Goal: Task Accomplishment & Management: Manage account settings

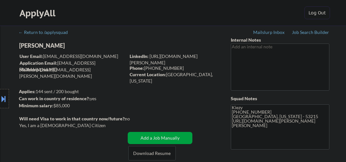
select select ""pending""
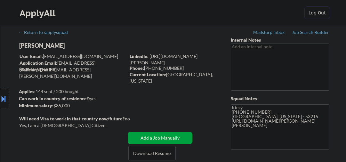
select select ""pending""
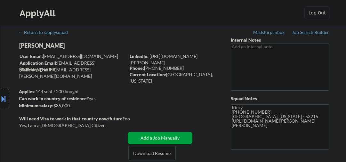
select select ""pending""
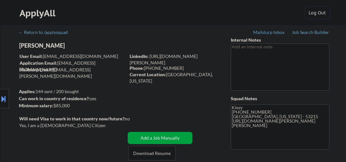
select select ""pending""
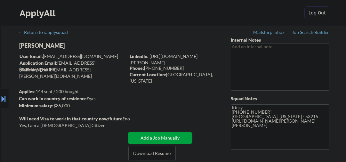
select select ""pending""
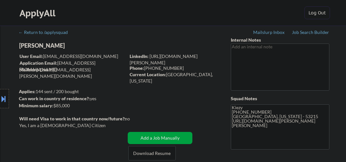
select select ""pending""
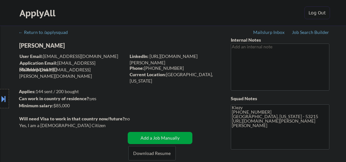
select select ""pending""
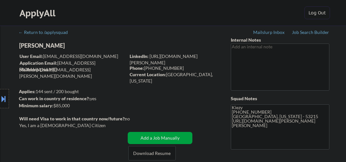
select select ""pending""
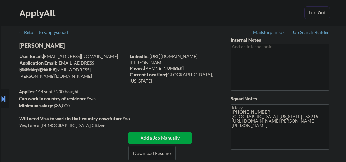
select select ""pending""
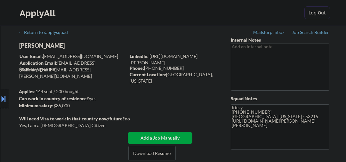
select select ""pending""
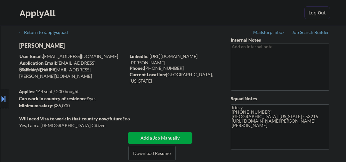
select select ""pending""
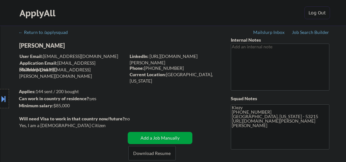
select select ""pending""
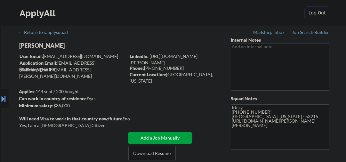
select select ""pending""
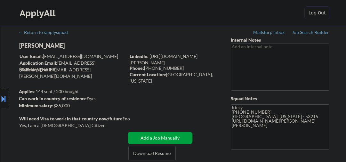
select select ""pending""
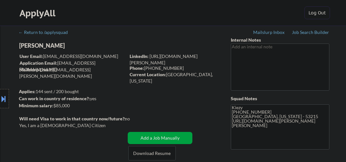
select select ""pending""
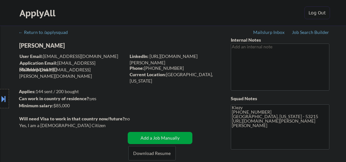
select select ""pending""
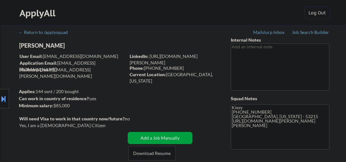
select select ""pending""
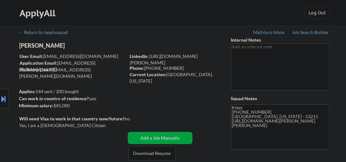
select select ""pending""
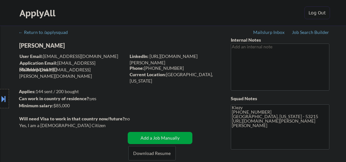
select select ""pending""
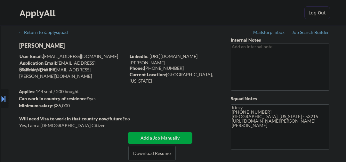
select select ""pending""
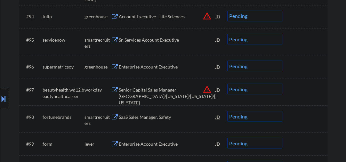
scroll to position [2559, 0]
click at [143, 67] on div "Enterprise Account Executive" at bounding box center [167, 66] width 97 height 6
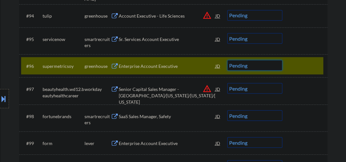
click at [239, 66] on select "Choose an option... Pending Applied Excluded (Questions) Excluded (Expired) Exc…" at bounding box center [254, 65] width 55 height 11
click at [227, 60] on select "Choose an option... Pending Applied Excluded (Questions) Excluded (Expired) Exc…" at bounding box center [254, 65] width 55 height 11
select select ""pending""
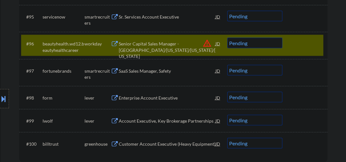
scroll to position [2593, 0]
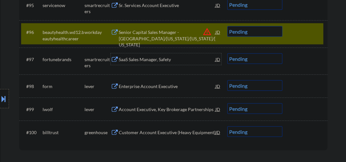
click at [146, 58] on div "SaaS Sales Manager, Safety" at bounding box center [167, 59] width 97 height 6
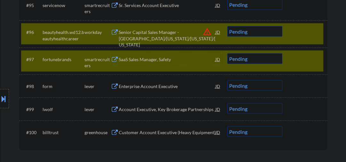
click at [245, 60] on select "Choose an option... Pending Applied Excluded (Questions) Excluded (Expired) Exc…" at bounding box center [254, 58] width 55 height 11
click at [227, 53] on select "Choose an option... Pending Applied Excluded (Questions) Excluded (Expired) Exc…" at bounding box center [254, 58] width 55 height 11
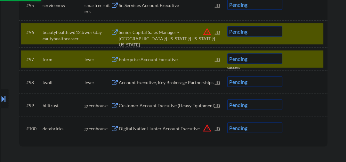
click at [292, 36] on div at bounding box center [305, 32] width 28 height 12
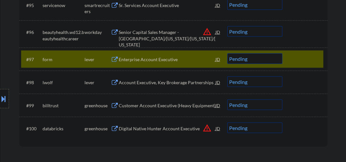
click at [164, 61] on div "Enterprise Account Executive" at bounding box center [167, 59] width 97 height 6
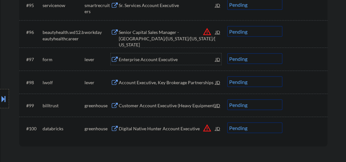
click at [171, 65] on div "#97 form lever Enterprise Account Executive JD warning_amber Choose an option..…" at bounding box center [172, 58] width 302 height 17
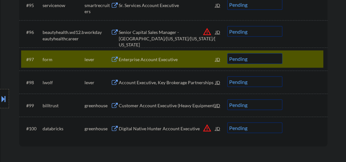
click at [174, 65] on div "#97 form lever Enterprise Account Executive JD warning_amber Choose an option..…" at bounding box center [172, 58] width 302 height 17
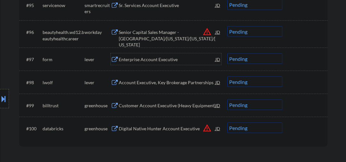
click at [163, 60] on div "Enterprise Account Executive" at bounding box center [167, 59] width 97 height 6
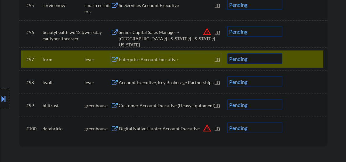
click at [238, 61] on select "Choose an option... Pending Applied Excluded (Questions) Excluded (Expired) Exc…" at bounding box center [254, 58] width 55 height 11
click at [227, 53] on select "Choose an option... Pending Applied Excluded (Questions) Excluded (Expired) Exc…" at bounding box center [254, 58] width 55 height 11
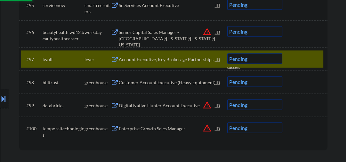
click at [149, 58] on div "Account Executive, Key Brokerage Partnerships" at bounding box center [167, 59] width 97 height 6
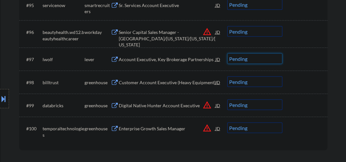
click at [247, 60] on select "Choose an option... Pending Applied Excluded (Questions) Excluded (Expired) Exc…" at bounding box center [254, 58] width 55 height 11
click at [227, 53] on select "Choose an option... Pending Applied Excluded (Questions) Excluded (Expired) Exc…" at bounding box center [254, 58] width 55 height 11
select select ""pending""
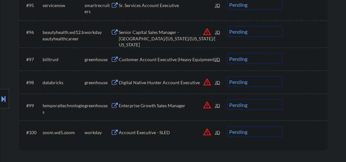
click at [156, 83] on div "Digital Native Hunter Account Executive" at bounding box center [167, 82] width 97 height 6
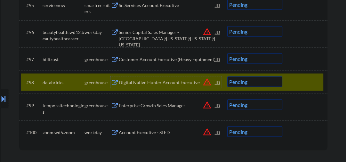
click at [250, 81] on select "Choose an option... Pending Applied Excluded (Questions) Excluded (Expired) Exc…" at bounding box center [254, 81] width 55 height 11
click at [239, 84] on select "Choose an option... Pending Applied Excluded (Questions) Excluded (Expired) Exc…" at bounding box center [254, 81] width 55 height 11
click at [227, 76] on select "Choose an option... Pending Applied Excluded (Questions) Excluded (Expired) Exc…" at bounding box center [254, 81] width 55 height 11
click at [162, 109] on div "Enterprise Growth Sales Manager" at bounding box center [167, 105] width 97 height 12
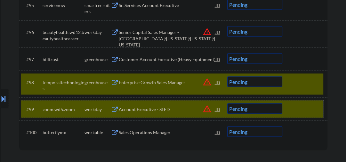
drag, startPoint x: 302, startPoint y: 104, endPoint x: 242, endPoint y: 105, distance: 60.1
click at [302, 104] on div at bounding box center [305, 109] width 28 height 12
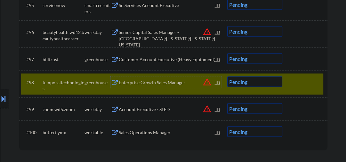
click at [168, 79] on div "Enterprise Growth Sales Manager" at bounding box center [167, 82] width 97 height 12
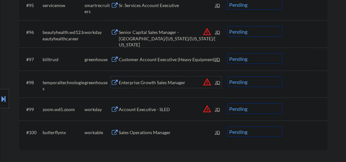
click at [257, 81] on select "Choose an option... Pending Applied Excluded (Questions) Excluded (Expired) Exc…" at bounding box center [254, 81] width 55 height 11
click at [227, 76] on select "Choose an option... Pending Applied Excluded (Questions) Excluded (Expired) Exc…" at bounding box center [254, 81] width 55 height 11
select select ""pending""
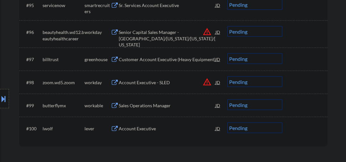
click at [136, 105] on div "Sales Operations Manager" at bounding box center [167, 105] width 97 height 6
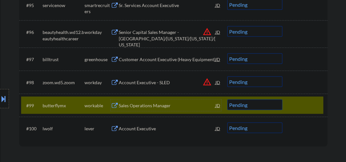
click at [249, 104] on select "Choose an option... Pending Applied Excluded (Questions) Excluded (Expired) Exc…" at bounding box center [254, 104] width 55 height 11
click at [227, 99] on select "Choose an option... Pending Applied Excluded (Questions) Excluded (Expired) Exc…" at bounding box center [254, 104] width 55 height 11
click at [134, 104] on div "Account Executive" at bounding box center [167, 105] width 97 height 6
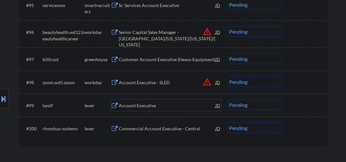
click at [252, 105] on select "Choose an option... Pending Applied Excluded (Questions) Excluded (Expired) Exc…" at bounding box center [254, 104] width 55 height 11
click at [227, 99] on select "Choose an option... Pending Applied Excluded (Questions) Excluded (Expired) Exc…" at bounding box center [254, 104] width 55 height 11
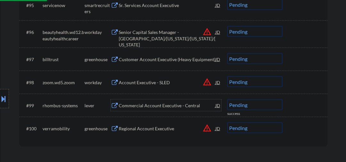
click at [139, 106] on div "Commercial Account Executive - Central" at bounding box center [167, 105] width 97 height 6
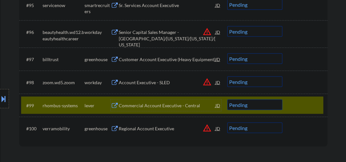
click at [253, 109] on select "Choose an option... Pending Applied Excluded (Questions) Excluded (Expired) Exc…" at bounding box center [254, 104] width 55 height 11
click at [227, 99] on select "Choose an option... Pending Applied Excluded (Questions) Excluded (Expired) Exc…" at bounding box center [254, 104] width 55 height 11
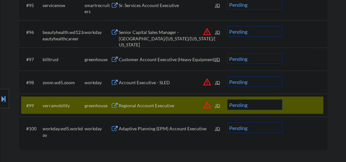
click at [150, 103] on div "Regional Account Executive" at bounding box center [167, 105] width 97 height 6
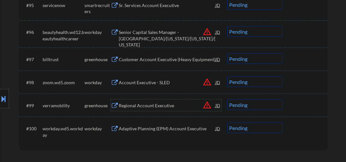
drag, startPoint x: 237, startPoint y: 108, endPoint x: 235, endPoint y: 105, distance: 3.4
click at [237, 108] on select "Choose an option... Pending Applied Excluded (Questions) Excluded (Expired) Exc…" at bounding box center [254, 104] width 55 height 11
click at [227, 99] on select "Choose an option... Pending Applied Excluded (Questions) Excluded (Expired) Exc…" at bounding box center [254, 104] width 55 height 11
select select ""pending""
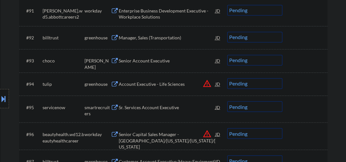
scroll to position [2491, 0]
click at [137, 64] on div "Senior Account Executive" at bounding box center [167, 61] width 97 height 12
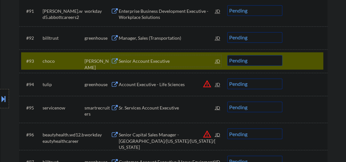
click at [146, 61] on div "Senior Account Executive" at bounding box center [167, 61] width 97 height 6
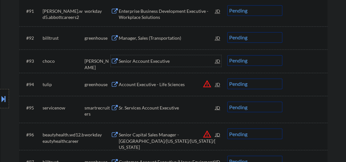
click at [242, 63] on select "Choose an option... Pending Applied Excluded (Questions) Excluded (Expired) Exc…" at bounding box center [254, 60] width 55 height 11
click at [227, 55] on select "Choose an option... Pending Applied Excluded (Questions) Excluded (Expired) Exc…" at bounding box center [254, 60] width 55 height 11
select select ""pending""
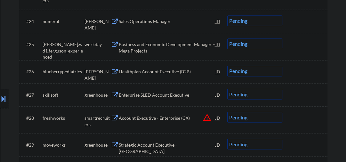
scroll to position [853, 0]
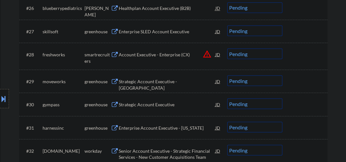
click at [152, 31] on div "Enterprise SLED Account Executive" at bounding box center [167, 31] width 97 height 6
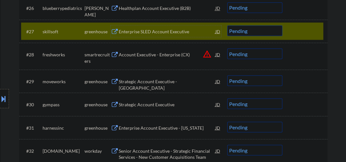
click at [249, 33] on select "Choose an option... Pending Applied Excluded (Questions) Excluded (Expired) Exc…" at bounding box center [254, 30] width 55 height 11
click at [227, 25] on select "Choose an option... Pending Applied Excluded (Questions) Excluded (Expired) Exc…" at bounding box center [254, 30] width 55 height 11
click at [153, 52] on div "Account Executive - Enterprise (CX)" at bounding box center [167, 54] width 97 height 6
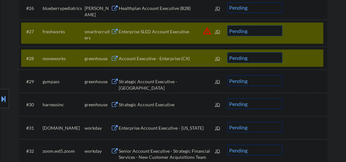
click at [289, 56] on div "#28 moveworks greenhouse Account Executive - Enterprise (CX) JD warning_amber C…" at bounding box center [172, 57] width 302 height 17
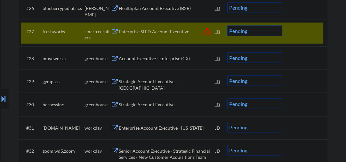
click at [261, 31] on select "Choose an option... Pending Applied Excluded (Questions) Excluded (Expired) Exc…" at bounding box center [254, 30] width 55 height 11
click at [227, 25] on select "Choose an option... Pending Applied Excluded (Questions) Excluded (Expired) Exc…" at bounding box center [254, 30] width 55 height 11
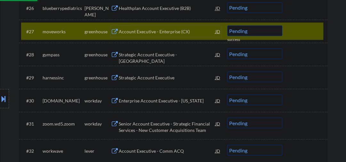
click at [132, 34] on div "Account Executive - Enterprise (CX)" at bounding box center [167, 31] width 97 height 6
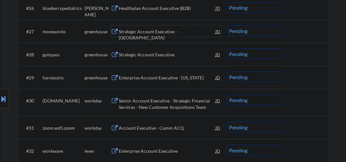
click at [135, 31] on div "Strategic Account Executive - Central USA" at bounding box center [167, 34] width 97 height 12
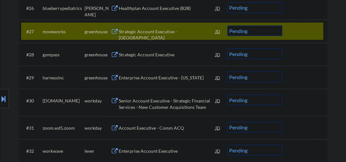
click at [251, 31] on select "Choose an option... Pending Applied Excluded (Questions) Excluded (Expired) Exc…" at bounding box center [254, 30] width 55 height 11
click at [227, 25] on select "Choose an option... Pending Applied Excluded (Questions) Excluded (Expired) Exc…" at bounding box center [254, 30] width 55 height 11
select select ""pending""
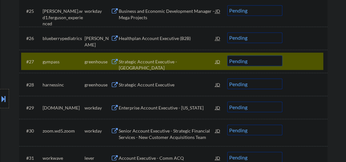
scroll to position [819, 0]
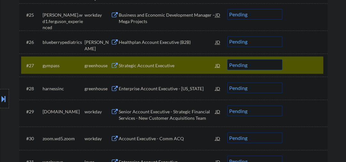
click at [305, 63] on div at bounding box center [305, 65] width 28 height 12
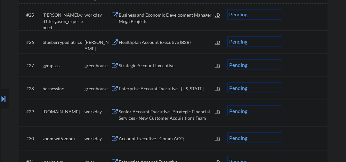
click at [138, 40] on div "Healthplan Account Executive (B2B)" at bounding box center [167, 42] width 97 height 6
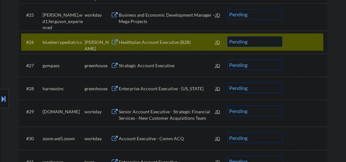
click at [241, 42] on select "Choose an option... Pending Applied Excluded (Questions) Excluded (Expired) Exc…" at bounding box center [254, 41] width 55 height 11
click at [227, 36] on select "Choose an option... Pending Applied Excluded (Questions) Excluded (Expired) Exc…" at bounding box center [254, 41] width 55 height 11
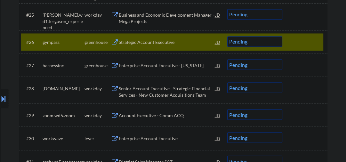
click at [156, 43] on div "Strategic Account Executive" at bounding box center [167, 42] width 97 height 6
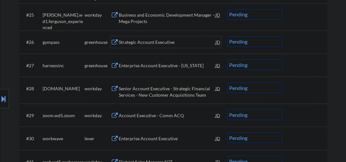
click at [247, 45] on select "Choose an option... Pending Applied Excluded (Questions) Excluded (Expired) Exc…" at bounding box center [254, 41] width 55 height 11
click at [227, 36] on select "Choose an option... Pending Applied Excluded (Questions) Excluded (Expired) Exc…" at bounding box center [254, 41] width 55 height 11
click at [149, 69] on div "Enterprise Account Executive - North Carolina" at bounding box center [167, 65] width 97 height 12
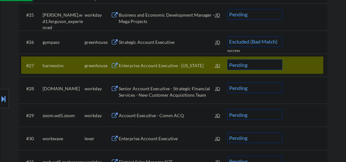
select select ""pending""
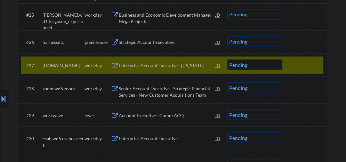
click at [291, 65] on div "#27 workiva.wd1.careers workday Enterprise Account Executive - North Carolina J…" at bounding box center [172, 64] width 302 height 17
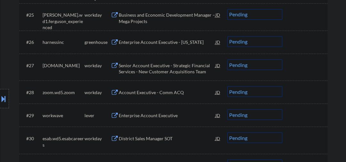
scroll to position [853, 0]
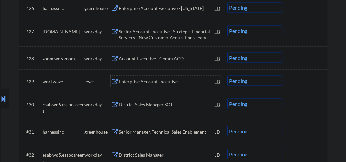
click at [133, 82] on div "Enterprise Account Executive" at bounding box center [167, 81] width 97 height 6
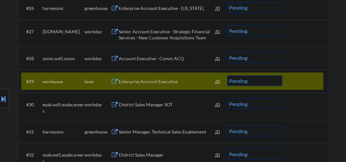
click at [247, 70] on div "#29 workwave lever Enterprise Account Executive JD Choose an option... Pending …" at bounding box center [173, 80] width 308 height 23
click at [254, 79] on select "Choose an option... Pending Applied Excluded (Questions) Excluded (Expired) Exc…" at bounding box center [254, 80] width 55 height 11
click at [227, 75] on select "Choose an option... Pending Applied Excluded (Questions) Excluded (Expired) Exc…" at bounding box center [254, 80] width 55 height 11
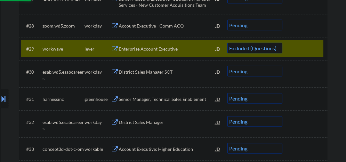
scroll to position [921, 0]
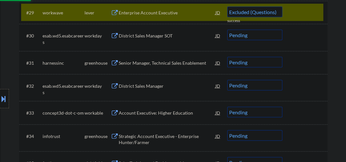
select select ""pending""
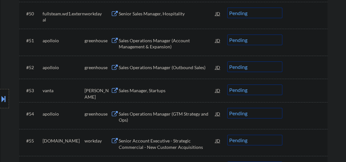
scroll to position [1536, 0]
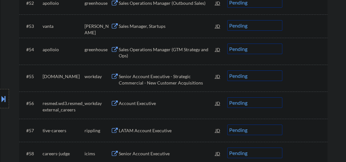
click at [145, 131] on div "LATAM Account Executive" at bounding box center [167, 130] width 97 height 6
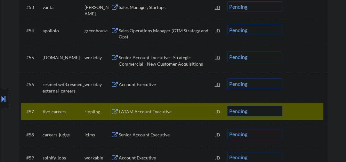
scroll to position [1569, 0]
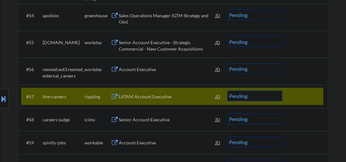
click at [235, 97] on select "Choose an option... Pending Applied Excluded (Questions) Excluded (Expired) Exc…" at bounding box center [254, 96] width 55 height 11
click at [227, 91] on select "Choose an option... Pending Applied Excluded (Questions) Excluded (Expired) Exc…" at bounding box center [254, 96] width 55 height 11
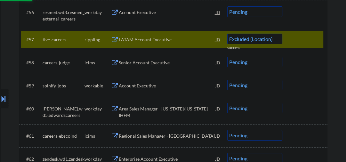
select select ""pending""
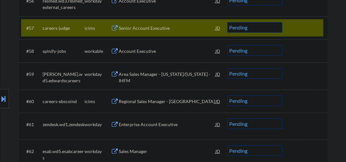
click at [134, 51] on div "Account Executive" at bounding box center [167, 51] width 97 height 6
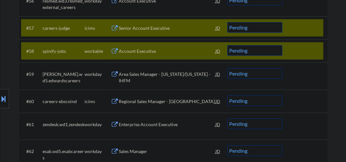
click at [300, 29] on div at bounding box center [305, 28] width 28 height 12
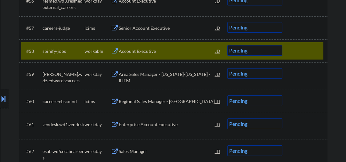
click at [304, 51] on div at bounding box center [305, 51] width 28 height 12
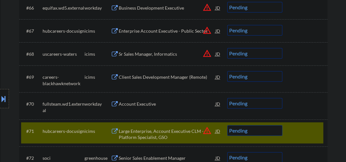
scroll to position [1945, 0]
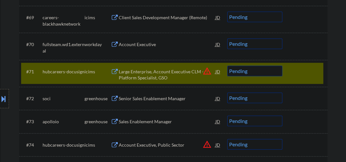
click at [289, 70] on div "#71 hubcareers-docusign icims Large Enterprise, Account Executive CLM -Platform…" at bounding box center [172, 73] width 302 height 21
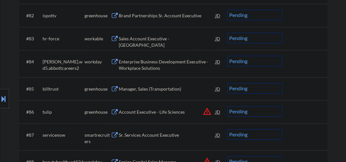
scroll to position [2286, 0]
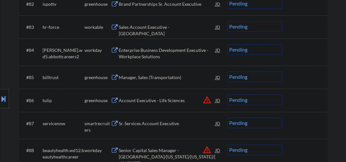
click at [151, 27] on div "Sales Account Executive - America" at bounding box center [167, 30] width 97 height 12
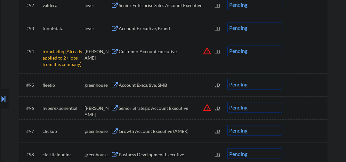
scroll to position [2491, 0]
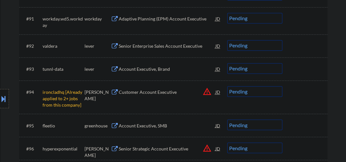
click at [247, 93] on select "Choose an option... Pending Applied Excluded (Questions) Excluded (Expired) Exc…" at bounding box center [254, 91] width 55 height 11
click at [227, 86] on select "Choose an option... Pending Applied Excluded (Questions) Excluded (Expired) Exc…" at bounding box center [254, 91] width 55 height 11
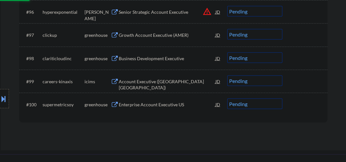
scroll to position [2662, 0]
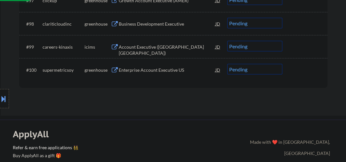
select select ""pending""
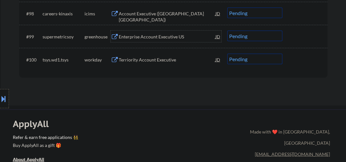
click at [128, 38] on div "Enterprise Account Executive US" at bounding box center [167, 37] width 97 height 6
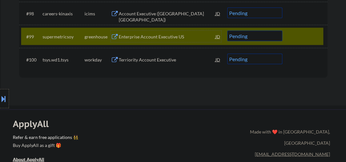
click at [246, 38] on select "Choose an option... Pending Applied Excluded (Questions) Excluded (Expired) Exc…" at bounding box center [254, 36] width 55 height 11
click at [227, 31] on select "Choose an option... Pending Applied Excluded (Questions) Excluded (Expired) Exc…" at bounding box center [254, 36] width 55 height 11
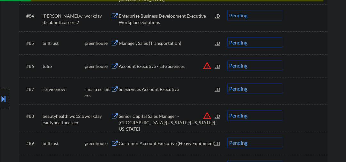
select select ""pending""
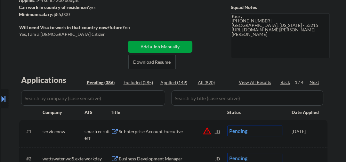
scroll to position [102, 0]
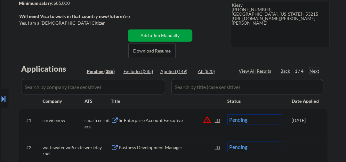
click at [316, 72] on div "Next" at bounding box center [314, 71] width 10 height 6
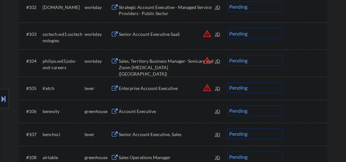
scroll to position [273, 0]
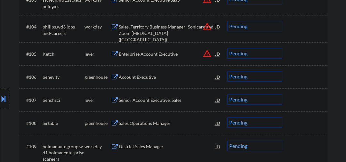
click at [136, 75] on div "Account Executive" at bounding box center [167, 77] width 97 height 6
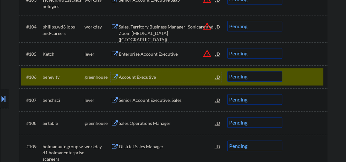
click at [242, 75] on select "Choose an option... Pending Applied Excluded (Questions) Excluded (Expired) Exc…" at bounding box center [254, 76] width 55 height 11
click at [227, 71] on select "Choose an option... Pending Applied Excluded (Questions) Excluded (Expired) Exc…" at bounding box center [254, 76] width 55 height 11
click at [160, 102] on div "Senior Account Executive, Sales" at bounding box center [167, 100] width 97 height 6
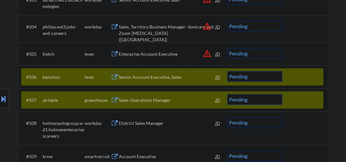
click at [151, 77] on div "Senior Account Executive, Sales" at bounding box center [167, 77] width 97 height 6
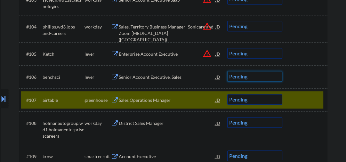
click at [234, 77] on select "Choose an option... Pending Applied Excluded (Questions) Excluded (Expired) Exc…" at bounding box center [254, 76] width 55 height 11
click at [227, 71] on select "Choose an option... Pending Applied Excluded (Questions) Excluded (Expired) Exc…" at bounding box center [254, 76] width 55 height 11
select select ""pending""
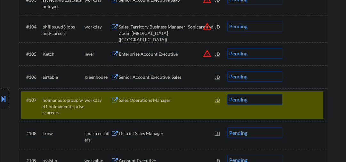
drag, startPoint x: 299, startPoint y: 106, endPoint x: 298, endPoint y: 100, distance: 6.5
click at [300, 106] on div "#107 holmanautogroup.wd1.holmanenterprisescareers workday Sales Operations Mana…" at bounding box center [172, 105] width 302 height 28
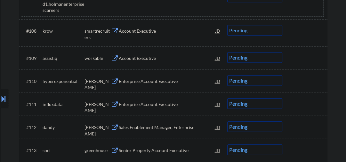
scroll to position [307, 0]
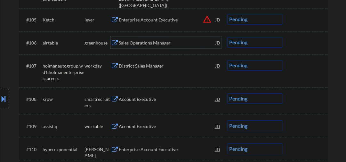
click at [138, 45] on div "Sales Operations Manager" at bounding box center [167, 43] width 97 height 6
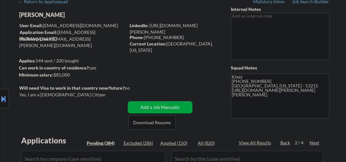
scroll to position [0, 0]
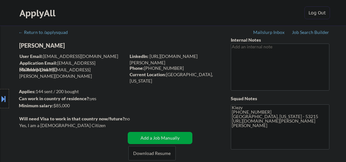
select select ""pending""
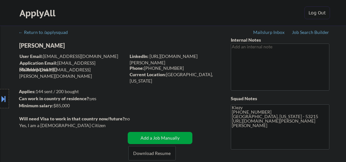
select select ""pending""
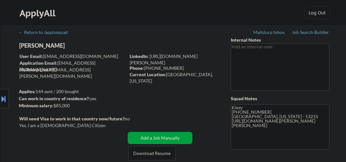
select select ""pending""
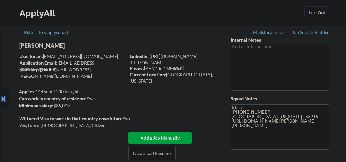
select select ""pending""
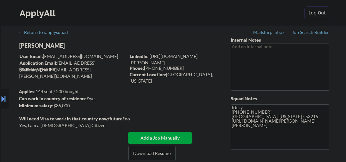
select select ""pending""
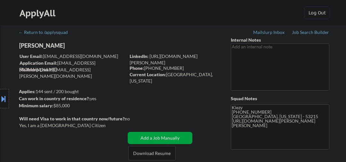
select select ""pending""
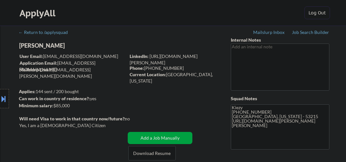
select select ""pending""
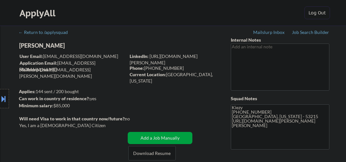
select select ""pending""
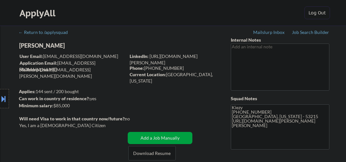
select select ""pending""
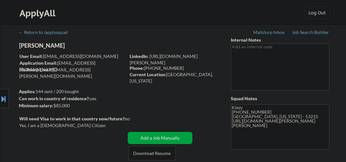
select select ""pending""
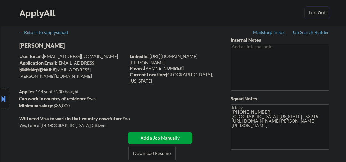
select select ""pending""
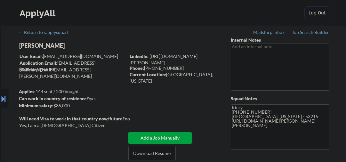
select select ""pending""
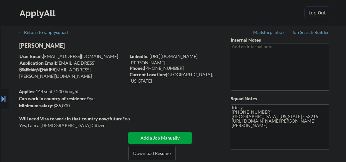
select select ""pending""
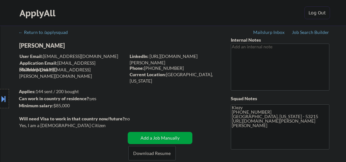
select select ""pending""
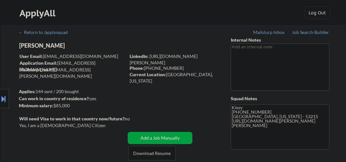
select select ""pending""
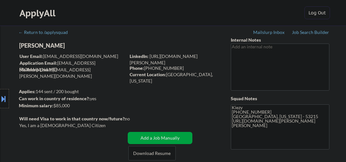
select select ""pending""
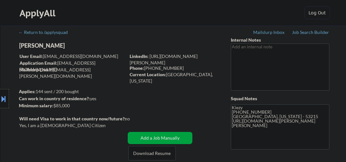
select select ""pending""
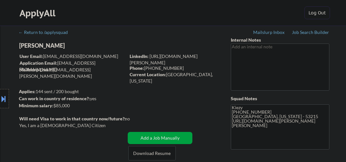
select select ""pending""
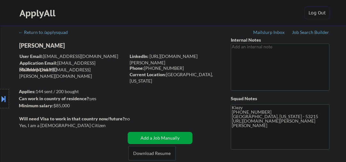
select select ""pending""
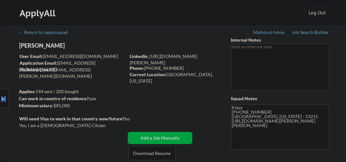
select select ""pending""
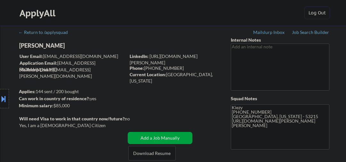
scroll to position [102, 0]
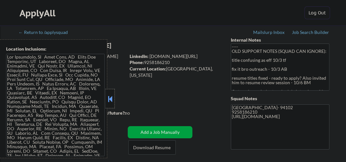
click at [111, 93] on div at bounding box center [110, 98] width 9 height 19
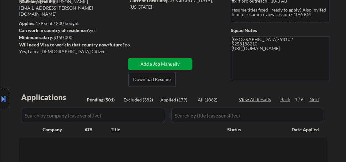
scroll to position [134, 0]
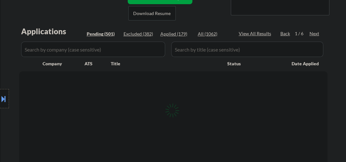
select select ""pending""
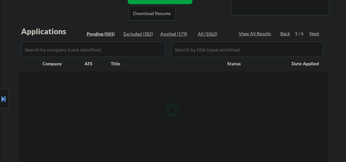
select select ""pending""
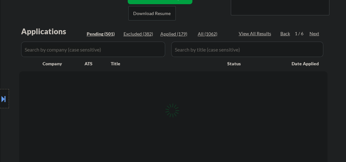
select select ""pending""
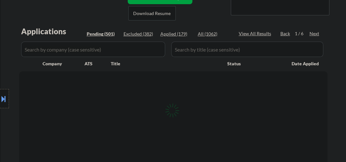
select select ""pending""
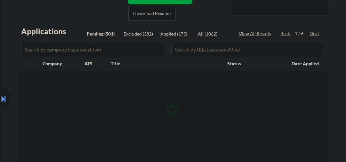
select select ""pending""
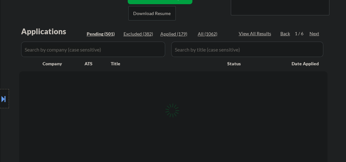
select select ""pending""
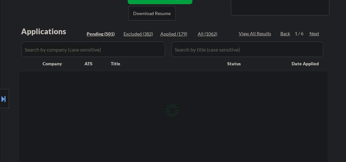
select select ""pending""
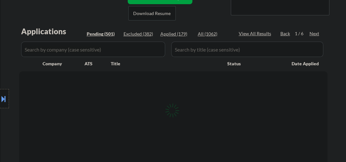
select select ""pending""
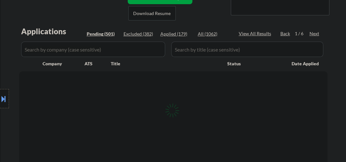
select select ""pending""
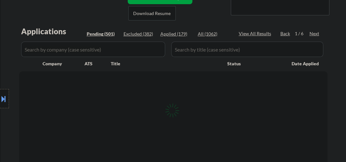
select select ""pending""
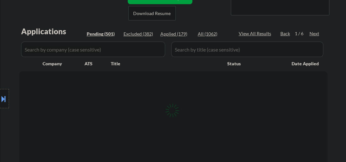
select select ""pending""
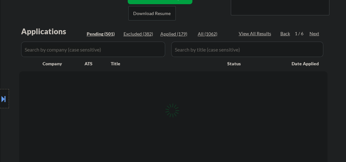
select select ""pending""
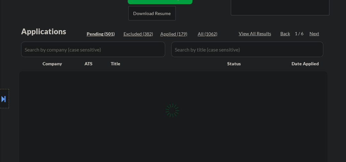
select select ""pending""
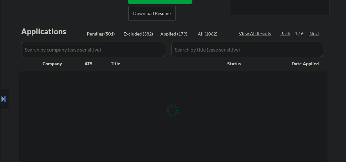
select select ""pending""
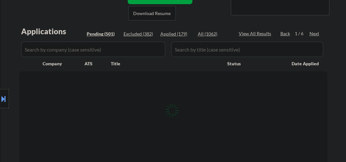
select select ""pending""
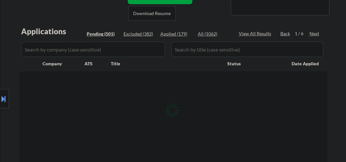
select select ""pending""
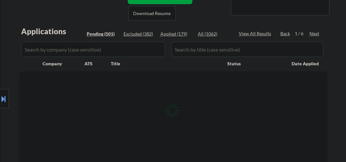
select select ""pending""
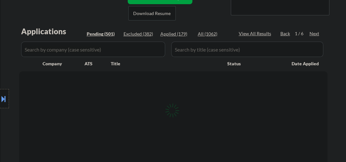
select select ""pending""
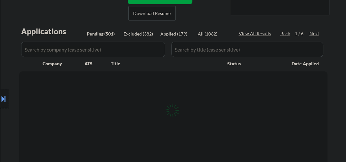
select select ""pending""
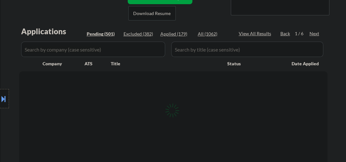
select select ""pending""
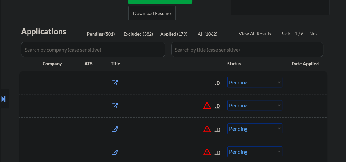
scroll to position [136, 0]
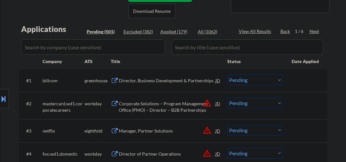
click at [315, 31] on div "Next" at bounding box center [314, 31] width 10 height 6
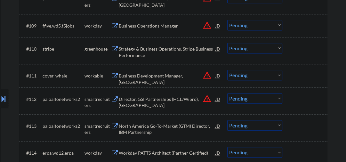
scroll to position [443, 0]
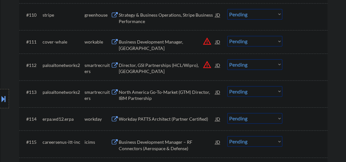
click at [146, 45] on div "Business Development Manager, [GEOGRAPHIC_DATA]" at bounding box center [167, 45] width 97 height 12
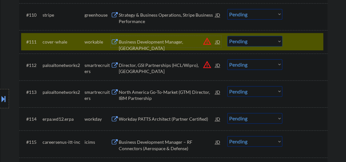
click at [256, 44] on select "Choose an option... Pending Applied Excluded (Questions) Excluded (Expired) Exc…" at bounding box center [254, 41] width 55 height 11
click at [227, 36] on select "Choose an option... Pending Applied Excluded (Questions) Excluded (Expired) Exc…" at bounding box center [254, 41] width 55 height 11
click at [152, 67] on div "Director, GSI Partnerships (HCL/Wipro), [GEOGRAPHIC_DATA]" at bounding box center [167, 68] width 97 height 12
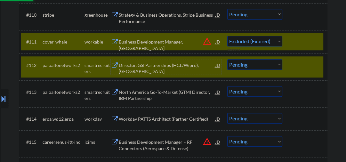
select select ""pending""
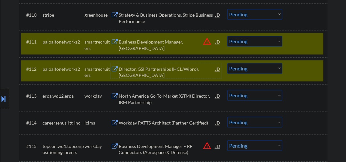
click at [299, 65] on div at bounding box center [305, 69] width 28 height 12
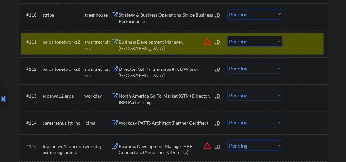
click at [293, 45] on div at bounding box center [305, 42] width 28 height 12
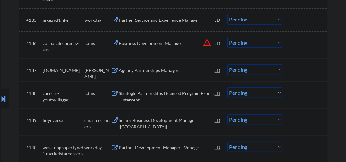
scroll to position [1092, 0]
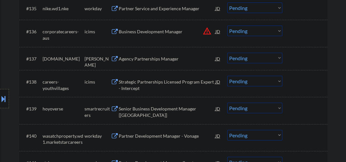
click at [146, 55] on div "Agency Partnerships Manager" at bounding box center [167, 59] width 97 height 12
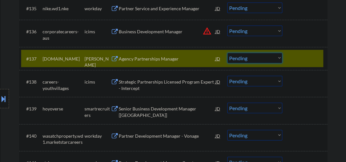
click at [248, 58] on select "Choose an option... Pending Applied Excluded (Questions) Excluded (Expired) Exc…" at bounding box center [254, 58] width 55 height 11
click at [227, 53] on select "Choose an option... Pending Applied Excluded (Questions) Excluded (Expired) Exc…" at bounding box center [254, 58] width 55 height 11
click at [141, 110] on div "Senior Business Development Manager [[GEOGRAPHIC_DATA]]" at bounding box center [167, 112] width 97 height 12
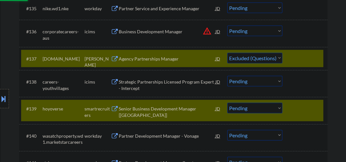
select select ""pending""
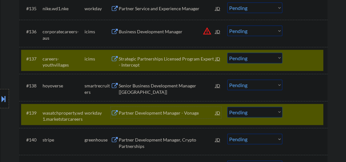
click at [296, 58] on div at bounding box center [305, 59] width 28 height 12
click at [294, 115] on div at bounding box center [305, 113] width 28 height 12
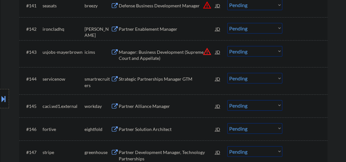
scroll to position [1262, 0]
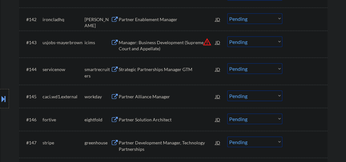
click at [150, 75] on div "#144 servicenow smartrecruiters Strategic Partnerships Manager GTM JD warning_a…" at bounding box center [172, 70] width 302 height 21
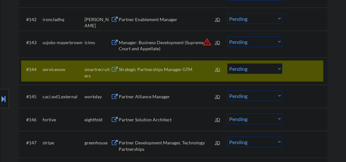
click at [152, 68] on div "Strategic Partnerships Manager GTM" at bounding box center [167, 69] width 97 height 6
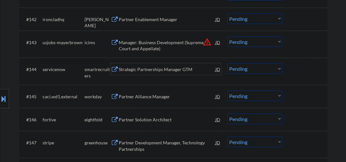
click at [255, 70] on select "Choose an option... Pending Applied Excluded (Questions) Excluded (Expired) Exc…" at bounding box center [254, 68] width 55 height 11
click at [227, 63] on select "Choose an option... Pending Applied Excluded (Questions) Excluded (Expired) Exc…" at bounding box center [254, 68] width 55 height 11
select select ""pending""
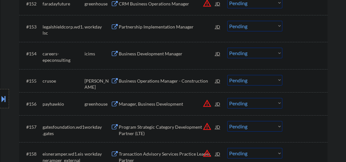
scroll to position [1536, 0]
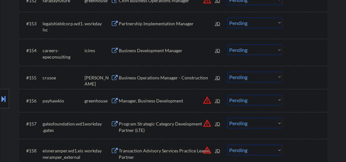
click at [157, 76] on div "Business Operations Manager - Construction" at bounding box center [167, 78] width 97 height 6
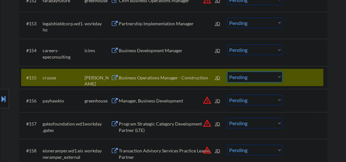
click at [243, 77] on select "Choose an option... Pending Applied Excluded (Questions) Excluded (Expired) Exc…" at bounding box center [254, 77] width 55 height 11
click at [227, 72] on select "Choose an option... Pending Applied Excluded (Questions) Excluded (Expired) Exc…" at bounding box center [254, 77] width 55 height 11
click at [156, 102] on div "Manager, Business Development" at bounding box center [167, 101] width 97 height 6
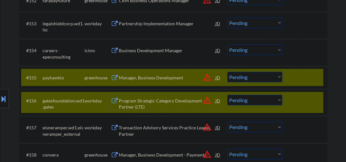
click at [299, 103] on div at bounding box center [305, 101] width 28 height 12
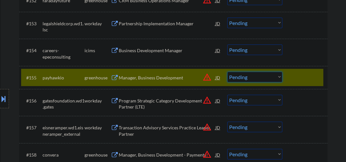
click at [246, 79] on select "Choose an option... Pending Applied Excluded (Questions) Excluded (Expired) Exc…" at bounding box center [254, 77] width 55 height 11
click at [227, 72] on select "Choose an option... Pending Applied Excluded (Questions) Excluded (Expired) Exc…" at bounding box center [254, 77] width 55 height 11
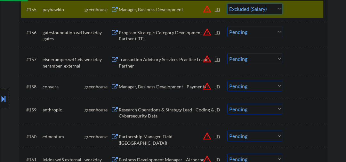
scroll to position [1638, 0]
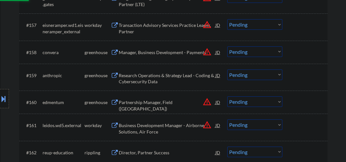
select select ""pending""
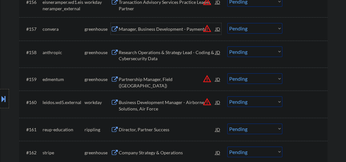
click at [137, 28] on div "Manager, Business Development - Payments" at bounding box center [167, 29] width 97 height 6
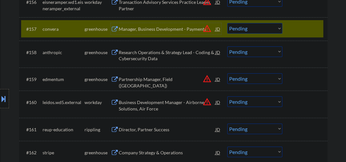
click at [139, 33] on div "Manager, Business Development - Payments" at bounding box center [167, 29] width 97 height 12
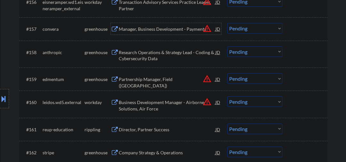
click at [251, 29] on select "Choose an option... Pending Applied Excluded (Questions) Excluded (Expired) Exc…" at bounding box center [254, 28] width 55 height 11
click at [227, 23] on select "Choose an option... Pending Applied Excluded (Questions) Excluded (Expired) Exc…" at bounding box center [254, 28] width 55 height 11
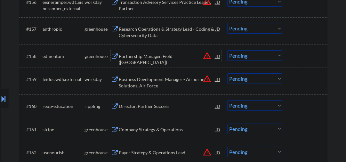
click at [144, 60] on div "Partnership Manager, Field ([GEOGRAPHIC_DATA])" at bounding box center [167, 56] width 97 height 12
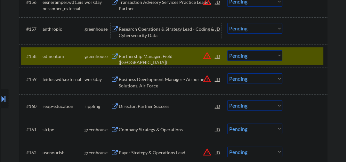
click at [153, 25] on div "Research Operations & Strategy Lead - Coding & Cybersecurity Data" at bounding box center [167, 30] width 97 height 15
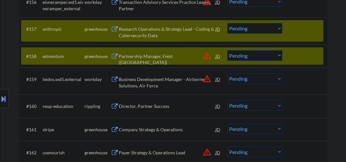
click at [287, 53] on div "#158 edmentum greenhouse Partnership Manager, Field ([GEOGRAPHIC_DATA]) JD warn…" at bounding box center [172, 55] width 302 height 17
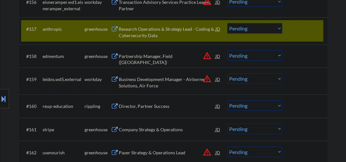
click at [257, 26] on select "Choose an option... Pending Applied Excluded (Questions) Excluded (Expired) Exc…" at bounding box center [254, 28] width 55 height 11
click at [227, 23] on select "Choose an option... Pending Applied Excluded (Questions) Excluded (Expired) Exc…" at bounding box center [254, 28] width 55 height 11
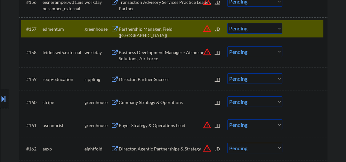
click at [250, 28] on select "Choose an option... Pending Applied Excluded (Questions) Excluded (Expired) Exc…" at bounding box center [254, 28] width 55 height 11
click at [227, 23] on select "Choose an option... Pending Applied Excluded (Questions) Excluded (Expired) Exc…" at bounding box center [254, 28] width 55 height 11
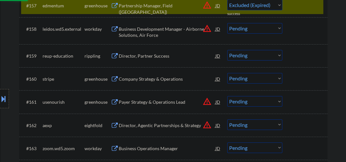
scroll to position [1672, 0]
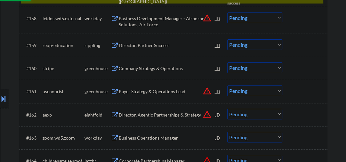
select select ""pending""
click at [138, 45] on div "Director, Partner Success" at bounding box center [167, 45] width 97 height 6
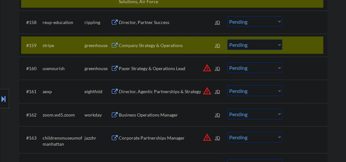
click at [297, 44] on div at bounding box center [305, 45] width 28 height 12
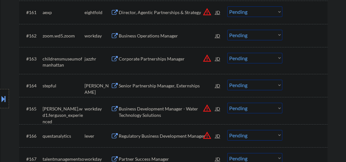
scroll to position [1740, 0]
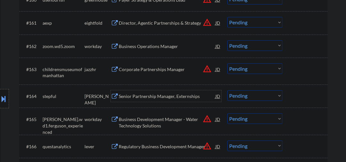
click at [132, 99] on div "Senior Partnership Manager, Externships" at bounding box center [167, 96] width 97 height 6
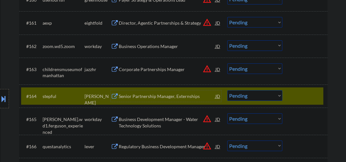
click at [139, 98] on div "Senior Partnership Manager, Externships" at bounding box center [167, 96] width 97 height 6
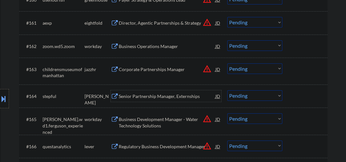
click at [253, 98] on select "Choose an option... Pending Applied Excluded (Questions) Excluded (Expired) Exc…" at bounding box center [254, 95] width 55 height 11
click at [227, 90] on select "Choose an option... Pending Applied Excluded (Questions) Excluded (Expired) Exc…" at bounding box center [254, 95] width 55 height 11
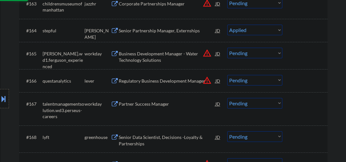
scroll to position [1808, 0]
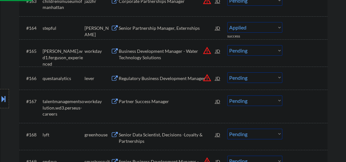
click at [153, 81] on div "Regulatory Business Development Manager" at bounding box center [167, 78] width 97 height 6
select select ""pending""
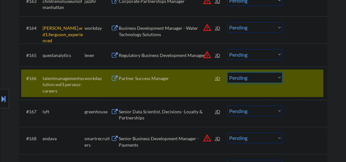
click at [247, 78] on select "Choose an option... Pending Applied Excluded (Questions) Excluded (Expired) Exc…" at bounding box center [254, 77] width 55 height 11
click at [227, 72] on select "Choose an option... Pending Applied Excluded (Questions) Excluded (Expired) Exc…" at bounding box center [254, 77] width 55 height 11
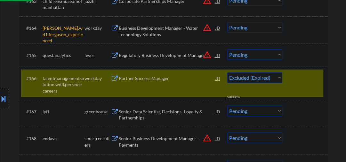
select select ""pending""
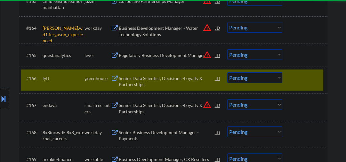
click at [257, 25] on select "Choose an option... Pending Applied Excluded (Questions) Excluded (Expired) Exc…" at bounding box center [254, 27] width 55 height 11
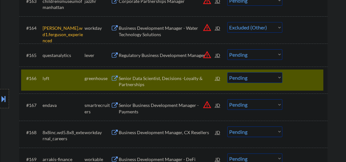
click at [227, 22] on select "Choose an option... Pending Applied Excluded (Questions) Excluded (Expired) Exc…" at bounding box center [254, 27] width 55 height 11
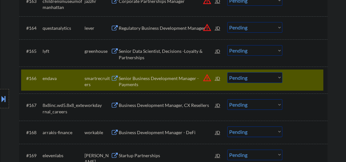
click at [166, 27] on div "Regulatory Business Development Manager" at bounding box center [167, 28] width 97 height 6
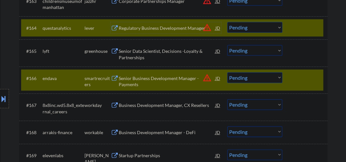
click at [251, 26] on select "Choose an option... Pending Applied Excluded (Questions) Excluded (Expired) Exc…" at bounding box center [254, 27] width 55 height 11
click at [227, 22] on select "Choose an option... Pending Applied Excluded (Questions) Excluded (Expired) Exc…" at bounding box center [254, 27] width 55 height 11
select select ""pending""
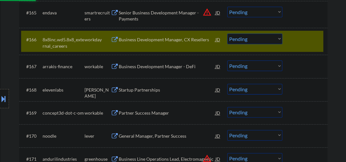
scroll to position [1877, 0]
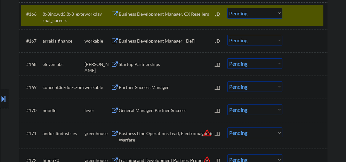
click at [128, 39] on div "Business Development Manager - DeFi" at bounding box center [167, 41] width 97 height 6
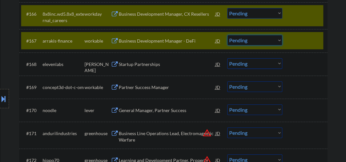
click at [243, 41] on select "Choose an option... Pending Applied Excluded (Questions) Excluded (Expired) Exc…" at bounding box center [254, 40] width 55 height 11
click at [227, 35] on select "Choose an option... Pending Applied Excluded (Questions) Excluded (Expired) Exc…" at bounding box center [254, 40] width 55 height 11
click at [149, 65] on div "Startup Partnerships" at bounding box center [167, 64] width 97 height 6
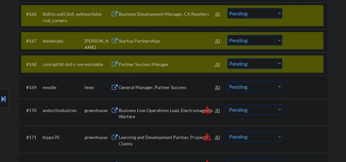
drag, startPoint x: 301, startPoint y: 19, endPoint x: 297, endPoint y: 22, distance: 4.6
click at [301, 19] on div at bounding box center [305, 14] width 28 height 12
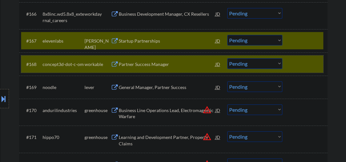
click at [301, 64] on div at bounding box center [305, 64] width 28 height 12
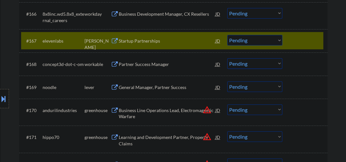
click at [239, 39] on select "Choose an option... Pending Applied Excluded (Questions) Excluded (Expired) Exc…" at bounding box center [254, 40] width 55 height 11
click at [227, 35] on select "Choose an option... Pending Applied Excluded (Questions) Excluded (Expired) Exc…" at bounding box center [254, 40] width 55 height 11
click at [147, 67] on div "Partner Success Manager" at bounding box center [167, 64] width 97 height 6
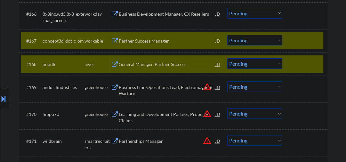
click at [296, 65] on div at bounding box center [305, 64] width 28 height 12
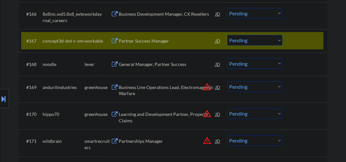
click at [242, 36] on select "Choose an option... Pending Applied Excluded (Questions) Excluded (Expired) Exc…" at bounding box center [254, 40] width 55 height 11
click at [227, 35] on select "Choose an option... Pending Applied Excluded (Questions) Excluded (Expired) Exc…" at bounding box center [254, 40] width 55 height 11
click at [152, 65] on div "General Manager, Partner Success" at bounding box center [167, 64] width 97 height 6
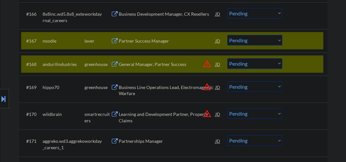
click at [301, 43] on div at bounding box center [305, 41] width 28 height 12
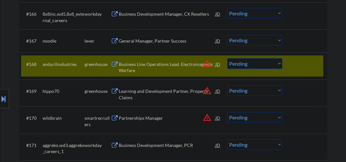
click at [303, 66] on div at bounding box center [305, 64] width 28 height 12
click at [285, 62] on div "#168 andurilindustries greenhouse Business Line Operations Lead, Electromagneti…" at bounding box center [172, 65] width 302 height 21
click at [296, 61] on div at bounding box center [305, 64] width 28 height 12
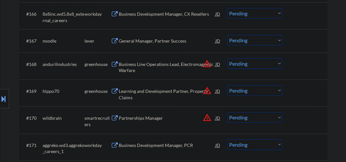
click at [259, 41] on select "Choose an option... Pending Applied Excluded (Questions) Excluded (Expired) Exc…" at bounding box center [254, 40] width 55 height 11
click at [227, 35] on select "Choose an option... Pending Applied Excluded (Questions) Excluded (Expired) Exc…" at bounding box center [254, 40] width 55 height 11
click at [178, 68] on div "Business Line Operations Lead, Electromagnetic Warfare" at bounding box center [167, 67] width 97 height 12
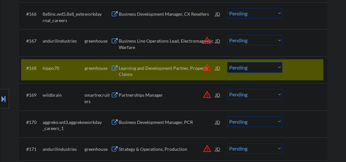
click at [308, 69] on div at bounding box center [305, 68] width 28 height 12
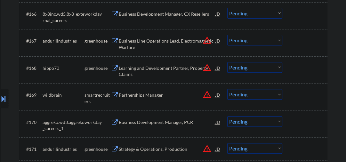
click at [251, 34] on div "#167 andurilindustries greenhouse Business Line Operations Lead, Electromagneti…" at bounding box center [172, 42] width 302 height 21
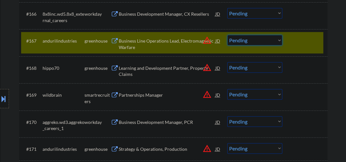
click at [258, 39] on select "Choose an option... Pending Applied Excluded (Questions) Excluded (Expired) Exc…" at bounding box center [254, 40] width 55 height 11
click at [227, 35] on select "Choose an option... Pending Applied Excluded (Questions) Excluded (Expired) Exc…" at bounding box center [254, 40] width 55 height 11
click at [159, 68] on div "Learning and Development Partner, Property Claims" at bounding box center [167, 71] width 97 height 12
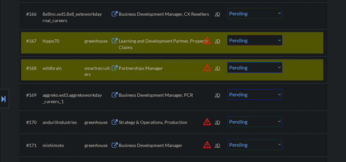
click at [302, 68] on div at bounding box center [305, 68] width 28 height 12
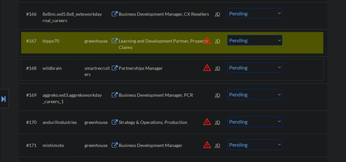
click at [256, 42] on select "Choose an option... Pending Applied Excluded (Questions) Excluded (Expired) Exc…" at bounding box center [254, 40] width 55 height 11
click at [227, 35] on select "Choose an option... Pending Applied Excluded (Questions) Excluded (Expired) Exc…" at bounding box center [254, 40] width 55 height 11
click at [138, 69] on div "Partnerships Manager" at bounding box center [167, 68] width 97 height 6
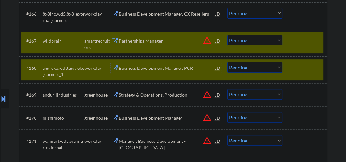
click at [293, 68] on div at bounding box center [305, 68] width 28 height 12
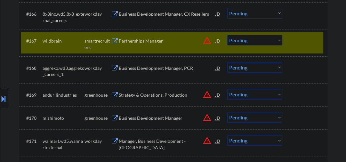
click at [238, 42] on select "Choose an option... Pending Applied Excluded (Questions) Excluded (Expired) Exc…" at bounding box center [254, 40] width 55 height 11
click at [227, 35] on select "Choose an option... Pending Applied Excluded (Questions) Excluded (Expired) Exc…" at bounding box center [254, 40] width 55 height 11
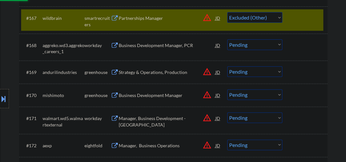
scroll to position [1911, 0]
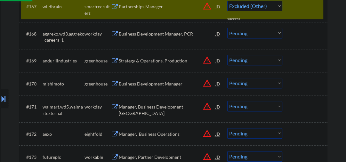
select select ""pending""
click at [150, 61] on div "Strategy & Operations, Production" at bounding box center [167, 61] width 97 height 6
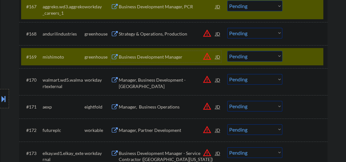
click at [301, 12] on div "#167 aggreko.wd3.aggreko_careers_1 workday Business Development Manager, PCR JD…" at bounding box center [172, 8] width 302 height 21
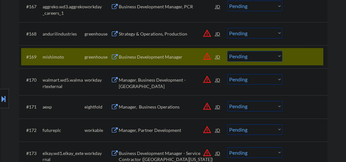
click at [145, 57] on div "Business Development Manager" at bounding box center [167, 57] width 97 height 6
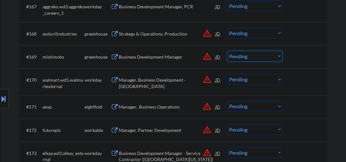
click at [245, 58] on select "Choose an option... Pending Applied Excluded (Questions) Excluded (Expired) Exc…" at bounding box center [254, 56] width 55 height 11
click at [227, 51] on select "Choose an option... Pending Applied Excluded (Questions) Excluded (Expired) Exc…" at bounding box center [254, 56] width 55 height 11
select select ""pending""
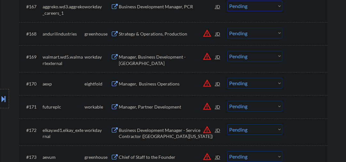
click at [136, 37] on div "Strategy & Operations, Production" at bounding box center [167, 34] width 97 height 12
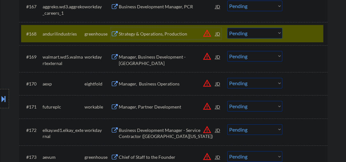
click at [251, 33] on select "Choose an option... Pending Applied Excluded (Questions) Excluded (Expired) Exc…" at bounding box center [254, 33] width 55 height 11
click at [227, 28] on select "Choose an option... Pending Applied Excluded (Questions) Excluded (Expired) Exc…" at bounding box center [254, 33] width 55 height 11
select select ""pending""
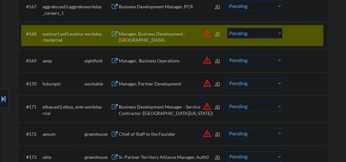
click at [136, 84] on div "Manager, Partner Development" at bounding box center [167, 84] width 97 height 6
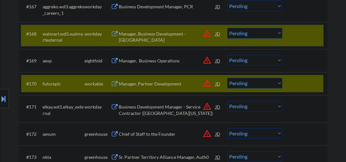
click at [298, 35] on div at bounding box center [305, 34] width 28 height 12
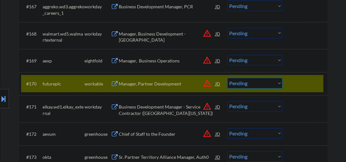
click at [241, 86] on select "Choose an option... Pending Applied Excluded (Questions) Excluded (Expired) Exc…" at bounding box center [254, 83] width 55 height 11
click at [227, 78] on select "Choose an option... Pending Applied Excluded (Questions) Excluded (Expired) Exc…" at bounding box center [254, 83] width 55 height 11
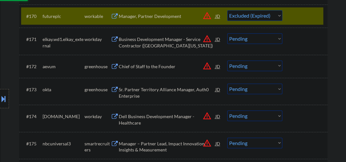
scroll to position [1979, 0]
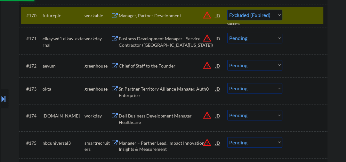
select select ""pending""
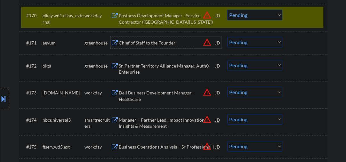
click at [135, 45] on div "Chief of Staff to the Founder" at bounding box center [167, 43] width 97 height 6
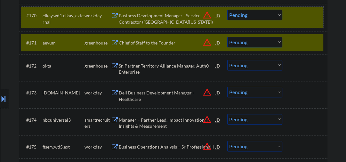
click at [290, 17] on div "#170 elkay.wd1.elkay_external workday Business Development Manager - Service Co…" at bounding box center [172, 17] width 302 height 21
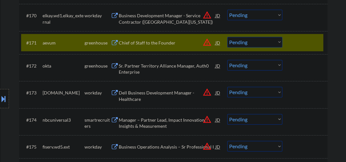
click at [164, 42] on div "Chief of Staff to the Founder" at bounding box center [167, 43] width 97 height 6
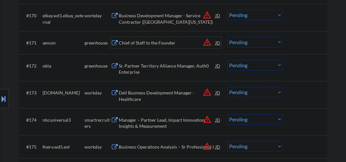
click at [244, 43] on select "Choose an option... Pending Applied Excluded (Questions) Excluded (Expired) Exc…" at bounding box center [254, 42] width 55 height 11
click at [227, 37] on select "Choose an option... Pending Applied Excluded (Questions) Excluded (Expired) Exc…" at bounding box center [254, 42] width 55 height 11
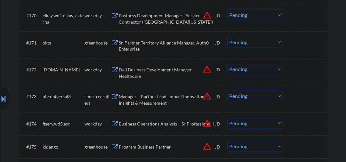
click at [136, 46] on div "Sr. Partner Territory Alliance Manager, Auth0 Enterprise" at bounding box center [167, 46] width 97 height 12
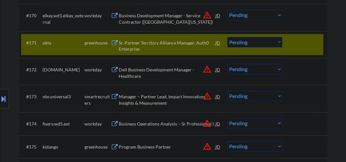
click at [260, 44] on select "Choose an option... Pending Applied Excluded (Questions) Excluded (Expired) Exc…" at bounding box center [254, 42] width 55 height 11
click at [227, 37] on select "Choose an option... Pending Applied Excluded (Questions) Excluded (Expired) Exc…" at bounding box center [254, 42] width 55 height 11
select select ""pending""
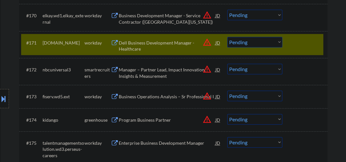
click at [132, 71] on div "Manager – Partner Lead, Impact Innovation, Insights & Measurement" at bounding box center [167, 73] width 97 height 12
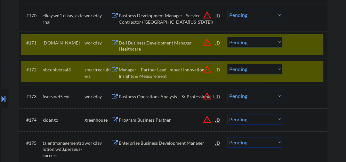
click at [301, 44] on div at bounding box center [305, 43] width 28 height 12
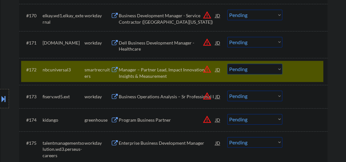
click at [235, 71] on select "Choose an option... Pending Applied Excluded (Questions) Excluded (Expired) Exc…" at bounding box center [254, 69] width 55 height 11
click at [227, 64] on select "Choose an option... Pending Applied Excluded (Questions) Excluded (Expired) Exc…" at bounding box center [254, 69] width 55 height 11
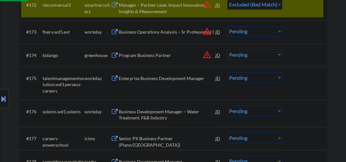
scroll to position [2047, 0]
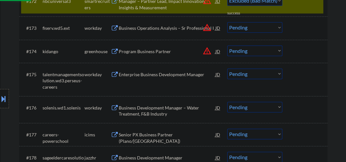
click at [127, 52] on div "Program Business Partner" at bounding box center [167, 51] width 97 height 6
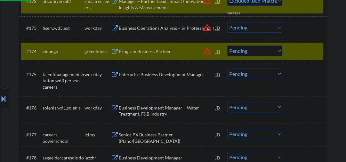
select select ""pending""
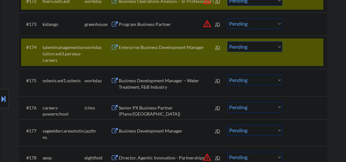
click at [294, 56] on div "#174 talentmanagementsolution.wd3.perseus-careers workday Enterprise Business D…" at bounding box center [172, 52] width 302 height 28
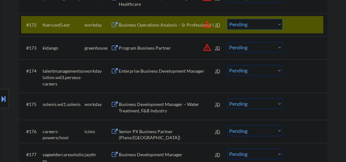
scroll to position [2013, 0]
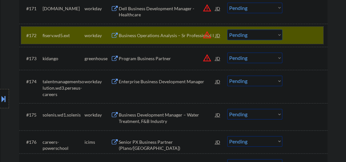
click at [292, 40] on div at bounding box center [305, 35] width 28 height 12
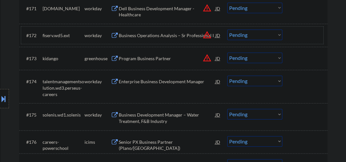
click at [300, 35] on div at bounding box center [305, 35] width 28 height 12
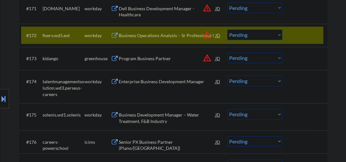
click at [301, 35] on div at bounding box center [305, 35] width 28 height 12
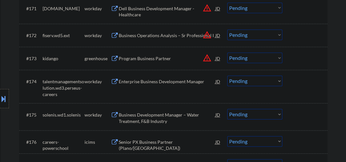
click at [254, 56] on select "Choose an option... Pending Applied Excluded (Questions) Excluded (Expired) Exc…" at bounding box center [254, 57] width 55 height 11
click at [227, 52] on select "Choose an option... Pending Applied Excluded (Questions) Excluded (Expired) Exc…" at bounding box center [254, 57] width 55 height 11
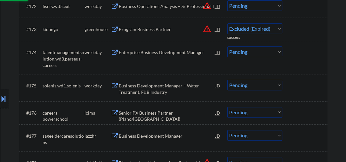
scroll to position [2081, 0]
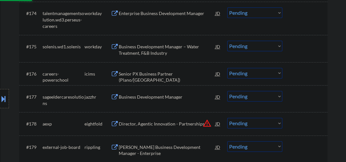
select select ""pending""
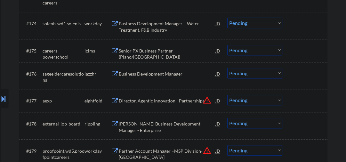
click at [142, 74] on div "Business Development Manager" at bounding box center [167, 74] width 97 height 6
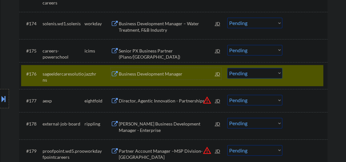
click at [239, 73] on select "Choose an option... Pending Applied Excluded (Questions) Excluded (Expired) Exc…" at bounding box center [254, 73] width 55 height 11
click at [227, 68] on select "Choose an option... Pending Applied Excluded (Questions) Excluded (Expired) Exc…" at bounding box center [254, 73] width 55 height 11
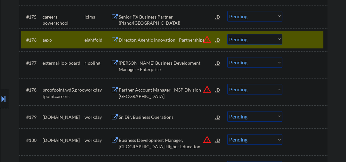
scroll to position [2116, 0]
click at [144, 67] on div "[PERSON_NAME] Business Development Manager - Enterprise" at bounding box center [167, 66] width 97 height 12
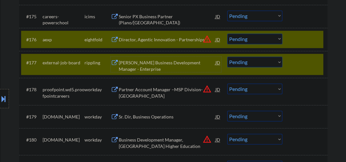
click at [311, 38] on div at bounding box center [305, 40] width 28 height 12
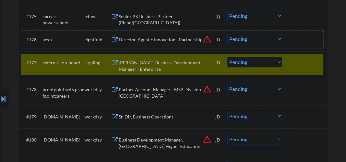
drag, startPoint x: 308, startPoint y: 65, endPoint x: 302, endPoint y: 63, distance: 5.8
click at [307, 64] on div at bounding box center [305, 63] width 28 height 12
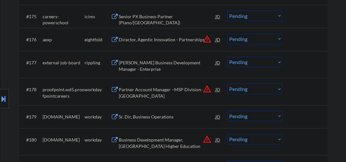
click at [260, 37] on select "Choose an option... Pending Applied Excluded (Questions) Excluded (Expired) Exc…" at bounding box center [254, 39] width 55 height 11
click at [227, 34] on select "Choose an option... Pending Applied Excluded (Questions) Excluded (Expired) Exc…" at bounding box center [254, 39] width 55 height 11
click at [161, 64] on div "[PERSON_NAME] Business Development Manager - Enterprise" at bounding box center [167, 66] width 97 height 12
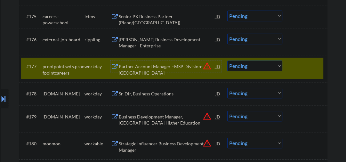
click at [304, 68] on div at bounding box center [305, 66] width 28 height 12
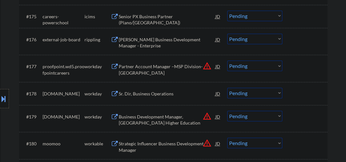
click at [244, 38] on select "Choose an option... Pending Applied Excluded (Questions) Excluded (Expired) Exc…" at bounding box center [254, 39] width 55 height 11
click at [227, 34] on select "Choose an option... Pending Applied Excluded (Questions) Excluded (Expired) Exc…" at bounding box center [254, 39] width 55 height 11
select select ""pending""
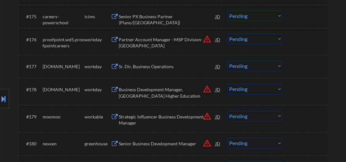
scroll to position [2150, 0]
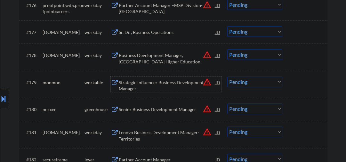
click at [132, 82] on div "Strategic Influencer Business Development Manager" at bounding box center [167, 85] width 97 height 12
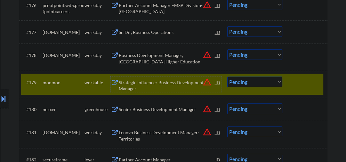
click at [246, 81] on select "Choose an option... Pending Applied Excluded (Questions) Excluded (Expired) Exc…" at bounding box center [254, 81] width 55 height 11
click at [227, 76] on select "Choose an option... Pending Applied Excluded (Questions) Excluded (Expired) Exc…" at bounding box center [254, 81] width 55 height 11
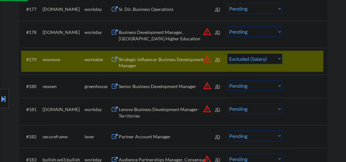
scroll to position [2184, 0]
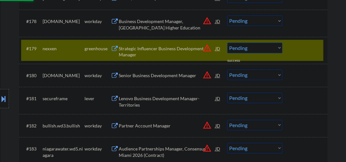
click at [147, 76] on div "Senior Business Development Manager" at bounding box center [167, 75] width 97 height 6
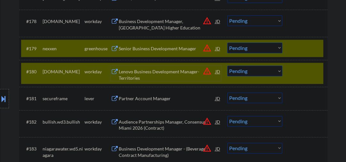
click at [290, 67] on div "#180 [DOMAIN_NAME] workday Lenovo Business Development Manager- Territories JD …" at bounding box center [172, 73] width 302 height 21
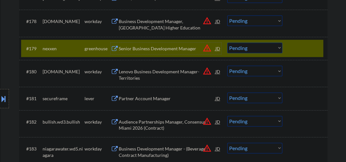
click at [177, 45] on div "Senior Business Development Manager" at bounding box center [167, 48] width 97 height 6
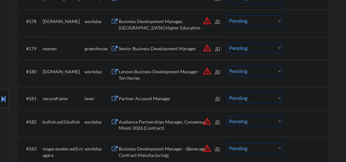
click at [237, 50] on select "Choose an option... Pending Applied Excluded (Questions) Excluded (Expired) Exc…" at bounding box center [254, 48] width 55 height 11
click at [227, 43] on select "Choose an option... Pending Applied Excluded (Questions) Excluded (Expired) Exc…" at bounding box center [254, 48] width 55 height 11
click at [157, 99] on div "Partner Account Manager" at bounding box center [167, 98] width 97 height 6
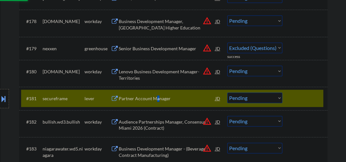
select select ""pending""
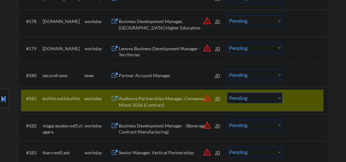
drag, startPoint x: 305, startPoint y: 101, endPoint x: 216, endPoint y: 74, distance: 92.5
click at [302, 101] on div at bounding box center [305, 98] width 28 height 12
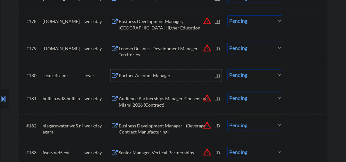
click at [163, 75] on div "Partner Account Manager" at bounding box center [167, 75] width 97 height 6
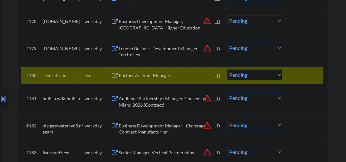
click at [150, 72] on div "Partner Account Manager" at bounding box center [167, 75] width 97 height 12
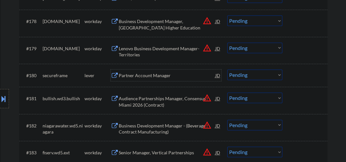
click at [235, 75] on select "Choose an option... Pending Applied Excluded (Questions) Excluded (Expired) Exc…" at bounding box center [254, 74] width 55 height 11
click at [227, 69] on select "Choose an option... Pending Applied Excluded (Questions) Excluded (Expired) Exc…" at bounding box center [254, 74] width 55 height 11
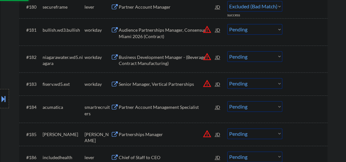
select select ""pending""
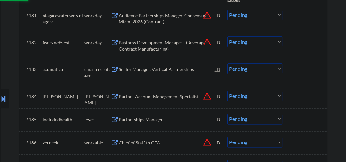
scroll to position [2286, 0]
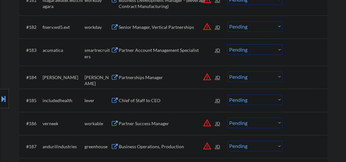
click at [146, 51] on div "Partner Account Management Specialist" at bounding box center [167, 50] width 97 height 6
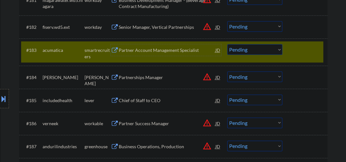
click at [243, 51] on select "Choose an option... Pending Applied Excluded (Questions) Excluded (Expired) Exc…" at bounding box center [254, 49] width 55 height 11
click at [227, 44] on select "Choose an option... Pending Applied Excluded (Questions) Excluded (Expired) Exc…" at bounding box center [254, 49] width 55 height 11
click at [145, 77] on div "Partnerships Manager" at bounding box center [167, 77] width 97 height 6
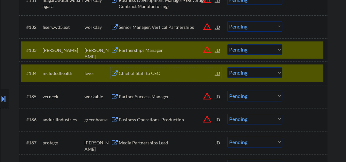
click at [296, 78] on div "#184 includedhealth lever Chief of Staff to CEO JD warning_amber Choose an opti…" at bounding box center [172, 72] width 302 height 17
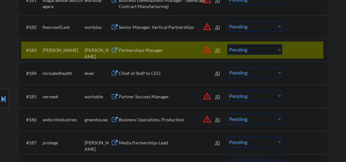
click at [250, 48] on select "Choose an option... Pending Applied Excluded (Questions) Excluded (Expired) Exc…" at bounding box center [254, 49] width 55 height 11
click at [227, 44] on select "Choose an option... Pending Applied Excluded (Questions) Excluded (Expired) Exc…" at bounding box center [254, 49] width 55 height 11
click at [152, 74] on div "Chief of Staff to CEO" at bounding box center [167, 73] width 97 height 6
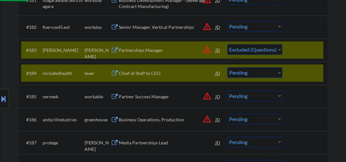
select select ""pending""
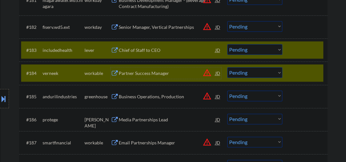
click at [299, 51] on div at bounding box center [305, 50] width 28 height 12
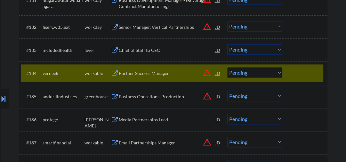
drag, startPoint x: 133, startPoint y: 77, endPoint x: 137, endPoint y: 76, distance: 3.9
click at [135, 77] on div "Partner Success Manager" at bounding box center [167, 73] width 97 height 12
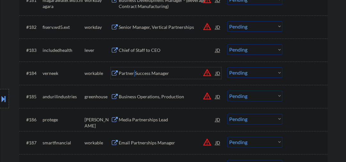
click at [252, 76] on select "Choose an option... Pending Applied Excluded (Questions) Excluded (Expired) Exc…" at bounding box center [254, 72] width 55 height 11
click at [227, 67] on select "Choose an option... Pending Applied Excluded (Questions) Excluded (Expired) Exc…" at bounding box center [254, 72] width 55 height 11
click at [151, 98] on div "Business Operations, Production" at bounding box center [167, 96] width 97 height 6
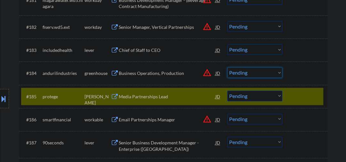
click at [265, 72] on select "Choose an option... Pending Applied Excluded (Questions) Excluded (Expired) Exc…" at bounding box center [254, 72] width 55 height 11
click at [227, 67] on select "Choose an option... Pending Applied Excluded (Questions) Excluded (Expired) Exc…" at bounding box center [254, 72] width 55 height 11
click at [147, 97] on div "Media Partnerships Lead" at bounding box center [167, 96] width 97 height 6
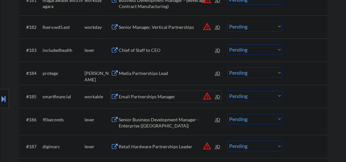
click at [240, 74] on select "Choose an option... Pending Applied Excluded (Questions) Excluded (Expired) Exc…" at bounding box center [254, 72] width 55 height 11
click at [227, 67] on select "Choose an option... Pending Applied Excluded (Questions) Excluded (Expired) Exc…" at bounding box center [254, 72] width 55 height 11
click at [171, 93] on div "Email Partnerships Manager" at bounding box center [167, 96] width 97 height 6
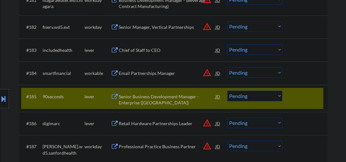
click at [163, 74] on div "Email Partnerships Manager" at bounding box center [167, 73] width 97 height 6
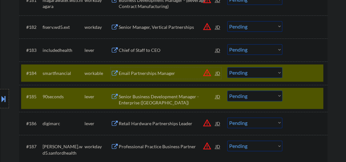
click at [296, 94] on div at bounding box center [305, 97] width 28 height 12
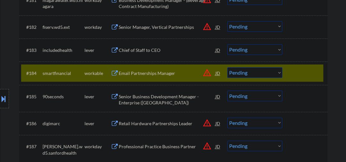
click at [251, 73] on select "Choose an option... Pending Applied Excluded (Questions) Excluded (Expired) Exc…" at bounding box center [254, 72] width 55 height 11
click at [227, 67] on select "Choose an option... Pending Applied Excluded (Questions) Excluded (Expired) Exc…" at bounding box center [254, 72] width 55 height 11
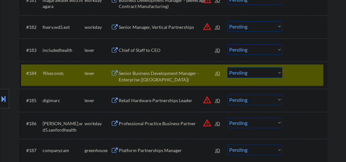
click at [143, 73] on div "Senior Business Development Manager - Enterprise ([GEOGRAPHIC_DATA])" at bounding box center [167, 76] width 97 height 12
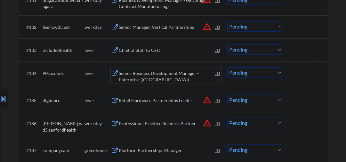
click at [143, 74] on div "Senior Business Development Manager - Enterprise ([GEOGRAPHIC_DATA])" at bounding box center [167, 76] width 97 height 12
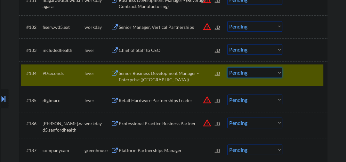
click at [238, 74] on select "Choose an option... Pending Applied Excluded (Questions) Excluded (Expired) Exc…" at bounding box center [254, 72] width 55 height 11
click at [227, 67] on select "Choose an option... Pending Applied Excluded (Questions) Excluded (Expired) Exc…" at bounding box center [254, 72] width 55 height 11
click at [163, 101] on div "Retail Hardware Partnerships Leader" at bounding box center [167, 100] width 97 height 6
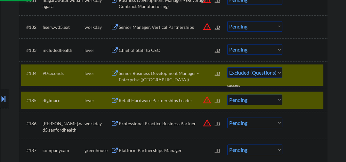
select select ""pending""
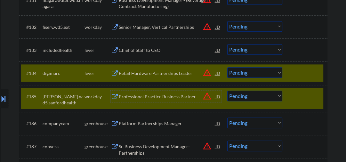
click at [288, 90] on div "#185 [PERSON_NAME].wd5.sanfordhealth workday Professional Practice Business Par…" at bounding box center [172, 98] width 302 height 21
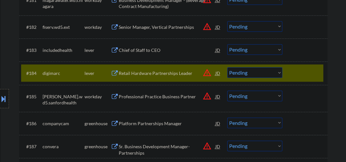
click at [259, 74] on select "Choose an option... Pending Applied Excluded (Questions) Excluded (Expired) Exc…" at bounding box center [254, 72] width 55 height 11
select select ""PLACEHOLDER_1427118222253""
select select ""excluded__salary_""
click at [227, 67] on select "Choose an option... Pending Applied Excluded (Questions) Excluded (Expired) Exc…" at bounding box center [254, 72] width 55 height 11
click at [155, 122] on div "Platform Partnerships Manager" at bounding box center [167, 123] width 97 height 6
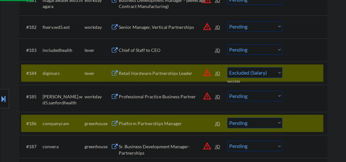
select select ""pending""
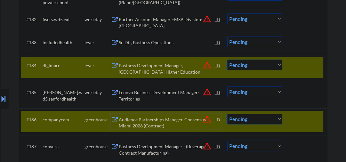
select select ""pending""
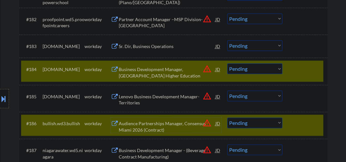
click at [294, 66] on div at bounding box center [305, 69] width 28 height 12
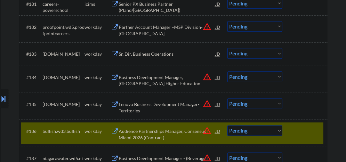
click at [295, 125] on div at bounding box center [305, 131] width 28 height 12
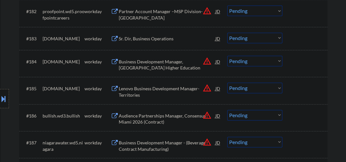
scroll to position [2448, 0]
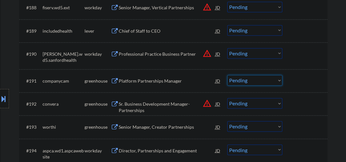
click at [244, 75] on select "Choose an option... Pending Applied Excluded (Questions) Excluded (Expired) Exc…" at bounding box center [254, 80] width 55 height 11
click at [227, 75] on select "Choose an option... Pending Applied Excluded (Questions) Excluded (Expired) Exc…" at bounding box center [254, 80] width 55 height 11
click at [159, 102] on div "Sr. Business Development Manager- Partnerships" at bounding box center [167, 107] width 97 height 12
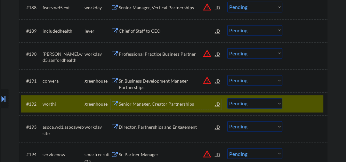
click at [306, 99] on div at bounding box center [305, 104] width 28 height 12
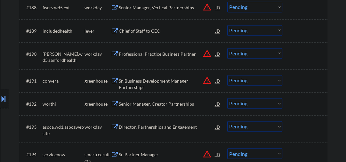
click at [254, 82] on select "Choose an option... Pending Applied Excluded (Questions) Excluded (Expired) Exc…" at bounding box center [254, 80] width 55 height 11
click at [227, 75] on select "Choose an option... Pending Applied Excluded (Questions) Excluded (Expired) Exc…" at bounding box center [254, 80] width 55 height 11
click at [146, 104] on div "Senior Manager, Creator Partnerships" at bounding box center [167, 104] width 97 height 6
select select ""pending""
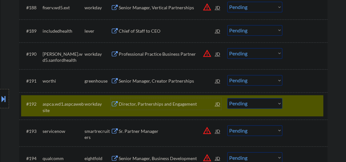
click at [248, 108] on select "Choose an option... Pending Applied Excluded (Questions) Excluded (Expired) Exc…" at bounding box center [254, 103] width 55 height 11
click at [227, 98] on select "Choose an option... Pending Applied Excluded (Questions) Excluded (Expired) Exc…" at bounding box center [254, 103] width 55 height 11
click at [152, 76] on div "Senior Manager, Creator Partnerships" at bounding box center [167, 81] width 97 height 12
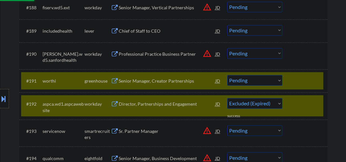
select select ""pending""
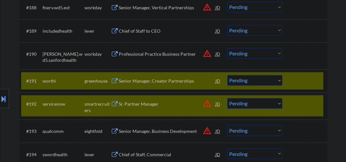
drag, startPoint x: 298, startPoint y: 105, endPoint x: 287, endPoint y: 98, distance: 13.2
click at [298, 105] on div at bounding box center [305, 104] width 28 height 12
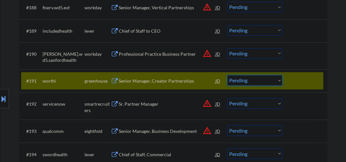
click at [249, 78] on select "Choose an option... Pending Applied Excluded (Questions) Excluded (Expired) Exc…" at bounding box center [254, 80] width 55 height 11
click at [227, 75] on select "Choose an option... Pending Applied Excluded (Questions) Excluded (Expired) Exc…" at bounding box center [254, 80] width 55 height 11
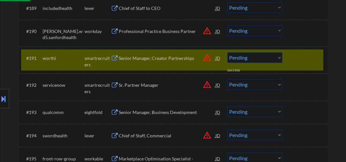
scroll to position [2482, 0]
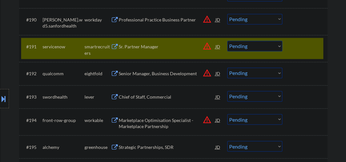
click at [131, 48] on div "Sr. Partner Manager" at bounding box center [167, 47] width 97 height 6
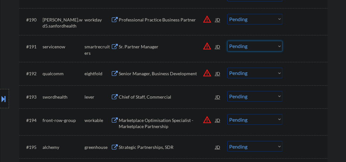
click at [258, 44] on select "Choose an option... Pending Applied Excluded (Questions) Excluded (Expired) Exc…" at bounding box center [254, 46] width 55 height 11
click at [227, 41] on select "Choose an option... Pending Applied Excluded (Questions) Excluded (Expired) Exc…" at bounding box center [254, 46] width 55 height 11
select select ""pending""
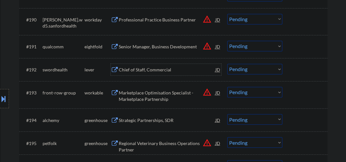
click at [136, 69] on div "Chief of Staff, Commercial" at bounding box center [167, 70] width 97 height 6
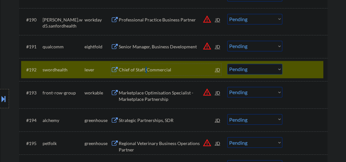
click at [145, 69] on div "Chief of Staff, Commercial" at bounding box center [167, 70] width 97 height 6
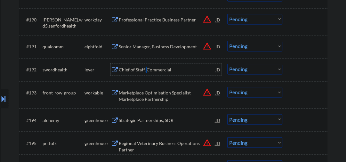
click at [258, 70] on select "Choose an option... Pending Applied Excluded (Questions) Excluded (Expired) Exc…" at bounding box center [254, 69] width 55 height 11
click at [227, 64] on select "Choose an option... Pending Applied Excluded (Questions) Excluded (Expired) Exc…" at bounding box center [254, 69] width 55 height 11
click at [151, 93] on div "Marketplace Optimisation Specialist - Marketplace Partnership" at bounding box center [167, 96] width 97 height 12
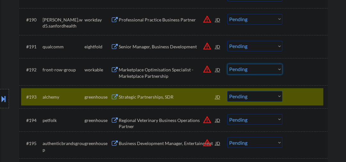
click at [253, 69] on select "Choose an option... Pending Applied Excluded (Questions) Excluded (Expired) Exc…" at bounding box center [254, 69] width 55 height 11
click at [227, 64] on select "Choose an option... Pending Applied Excluded (Questions) Excluded (Expired) Exc…" at bounding box center [254, 69] width 55 height 11
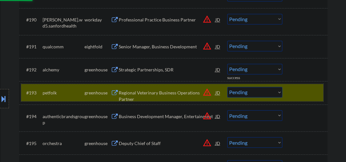
click at [293, 94] on div at bounding box center [305, 93] width 28 height 12
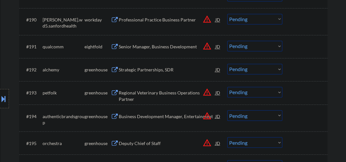
click at [141, 71] on div "Strategic Partnerships, SDR" at bounding box center [167, 70] width 97 height 6
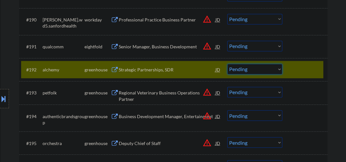
click at [239, 71] on select "Choose an option... Pending Applied Excluded (Questions) Excluded (Expired) Exc…" at bounding box center [254, 69] width 55 height 11
click at [227, 64] on select "Choose an option... Pending Applied Excluded (Questions) Excluded (Expired) Exc…" at bounding box center [254, 69] width 55 height 11
click at [132, 93] on div "Regional Veterinary Business Operations Partner" at bounding box center [167, 96] width 97 height 12
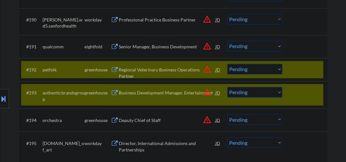
click at [301, 97] on div at bounding box center [305, 93] width 28 height 12
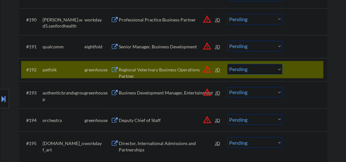
click at [250, 70] on select "Choose an option... Pending Applied Excluded (Questions) Excluded (Expired) Exc…" at bounding box center [254, 69] width 55 height 11
click at [244, 64] on select "Choose an option... Pending Applied Excluded (Questions) Excluded (Expired) Exc…" at bounding box center [254, 69] width 55 height 11
click at [227, 64] on select "Choose an option... Pending Applied Excluded (Questions) Excluded (Expired) Exc…" at bounding box center [254, 69] width 55 height 11
click at [168, 92] on div "Business Development Manager, Entertainment" at bounding box center [167, 93] width 97 height 6
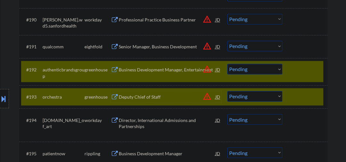
click at [298, 100] on div at bounding box center [305, 97] width 28 height 12
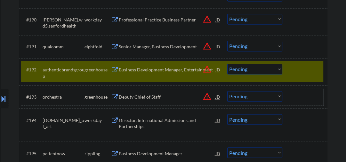
click at [256, 71] on select "Choose an option... Pending Applied Excluded (Questions) Excluded (Expired) Exc…" at bounding box center [254, 69] width 55 height 11
click at [227, 64] on select "Choose an option... Pending Applied Excluded (Questions) Excluded (Expired) Exc…" at bounding box center [254, 69] width 55 height 11
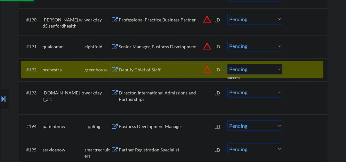
click at [130, 69] on div "Deputy Chief of Staff" at bounding box center [167, 70] width 97 height 6
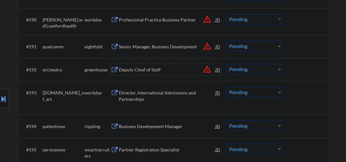
click at [256, 71] on select "Choose an option... Pending Applied Excluded (Questions) Excluded (Expired) Exc…" at bounding box center [254, 69] width 55 height 11
click at [227, 64] on select "Choose an option... Pending Applied Excluded (Questions) Excluded (Expired) Exc…" at bounding box center [254, 69] width 55 height 11
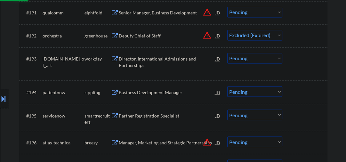
scroll to position [2550, 0]
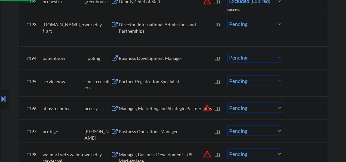
select select ""pending""
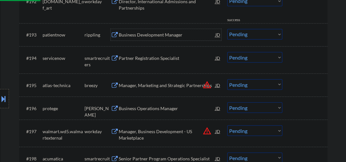
click at [143, 33] on div "Business Development Manager" at bounding box center [167, 35] width 97 height 6
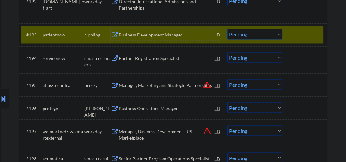
click at [245, 34] on select "Choose an option... Pending Applied Excluded (Questions) Excluded (Expired) Exc…" at bounding box center [254, 34] width 55 height 11
click at [227, 29] on select "Choose an option... Pending Applied Excluded (Questions) Excluded (Expired) Exc…" at bounding box center [254, 34] width 55 height 11
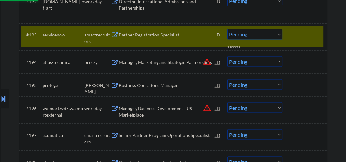
click at [149, 38] on div "Partner Registration Specialist" at bounding box center [167, 35] width 97 height 6
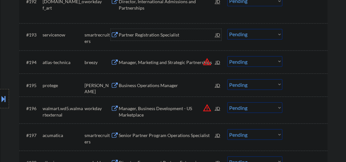
click at [236, 35] on select "Choose an option... Pending Applied Excluded (Questions) Excluded (Expired) Exc…" at bounding box center [254, 34] width 55 height 11
click at [227, 29] on select "Choose an option... Pending Applied Excluded (Questions) Excluded (Expired) Exc…" at bounding box center [254, 34] width 55 height 11
select select ""pending""
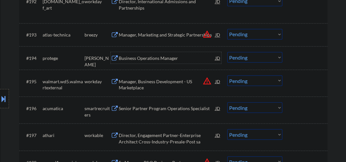
click at [150, 58] on div "Business Operations Manager" at bounding box center [167, 58] width 97 height 6
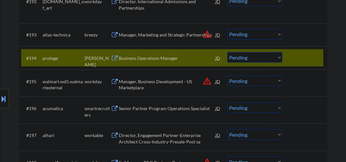
click at [242, 58] on select "Choose an option... Pending Applied Excluded (Questions) Excluded (Expired) Exc…" at bounding box center [254, 57] width 55 height 11
click at [227, 52] on select "Choose an option... Pending Applied Excluded (Questions) Excluded (Expired) Exc…" at bounding box center [254, 57] width 55 height 11
select select ""pending""
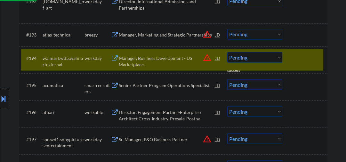
drag, startPoint x: 279, startPoint y: 56, endPoint x: 265, endPoint y: 56, distance: 14.1
click at [279, 56] on select "Choose an option... Pending Applied Excluded (Questions) Excluded (Expired) Exc…" at bounding box center [254, 57] width 55 height 11
click at [129, 88] on div "Senior Partner Program Operations Specialist" at bounding box center [167, 85] width 97 height 6
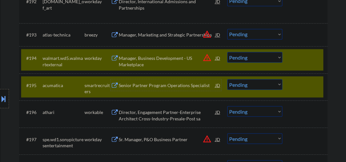
click at [287, 60] on div "#194 walmart.wd5.walmartexternal workday Manager, Business Development - US Mar…" at bounding box center [172, 59] width 302 height 21
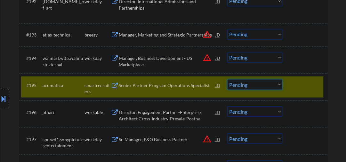
click at [250, 82] on select "Choose an option... Pending Applied Excluded (Questions) Excluded (Expired) Exc…" at bounding box center [254, 84] width 55 height 11
click at [227, 79] on select "Choose an option... Pending Applied Excluded (Questions) Excluded (Expired) Exc…" at bounding box center [254, 84] width 55 height 11
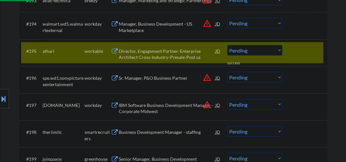
click at [142, 59] on div "Director, Engagement Partner-Enterprise Architect Cross-Industry-Presale-Post sa" at bounding box center [167, 54] width 97 height 12
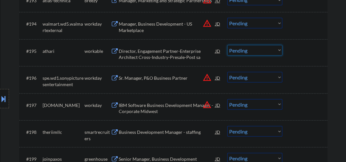
click at [238, 52] on select "Choose an option... Pending Applied Excluded (Questions) Excluded (Expired) Exc…" at bounding box center [254, 50] width 55 height 11
click at [227, 45] on select "Choose an option... Pending Applied Excluded (Questions) Excluded (Expired) Exc…" at bounding box center [254, 50] width 55 height 11
select select ""pending""
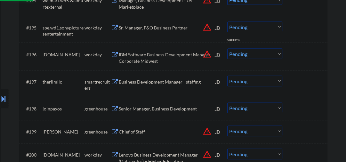
scroll to position [2618, 0]
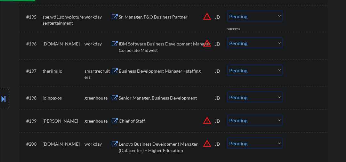
click at [139, 72] on div "Business Development Manager - staffing" at bounding box center [167, 71] width 97 height 6
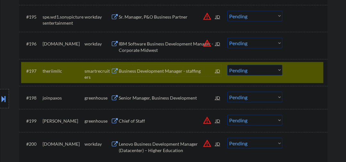
click at [152, 71] on div "Business Development Manager - staffing" at bounding box center [167, 71] width 97 height 6
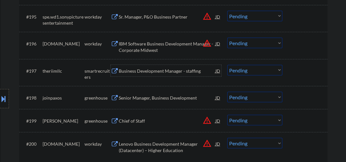
click at [169, 74] on div "Business Development Manager - staffing" at bounding box center [167, 71] width 97 height 12
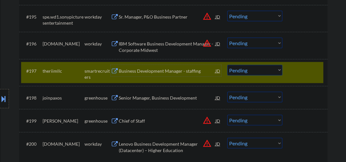
click at [161, 72] on div "Business Development Manager - staffing" at bounding box center [167, 71] width 97 height 6
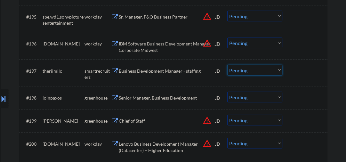
click at [250, 73] on select "Choose an option... Pending Applied Excluded (Questions) Excluded (Expired) Exc…" at bounding box center [254, 70] width 55 height 11
click at [227, 65] on select "Choose an option... Pending Applied Excluded (Questions) Excluded (Expired) Exc…" at bounding box center [254, 70] width 55 height 11
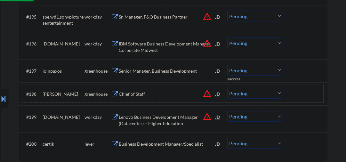
click at [133, 100] on div "#198 [PERSON_NAME] Chief of Staff JD warning_amber Choose an option... Pending …" at bounding box center [172, 93] width 302 height 17
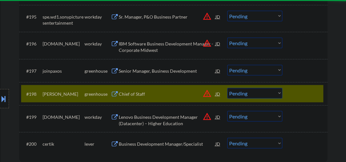
click at [300, 102] on div "#198 [PERSON_NAME] Chief of Staff JD warning_amber Choose an option... Pending …" at bounding box center [172, 93] width 302 height 17
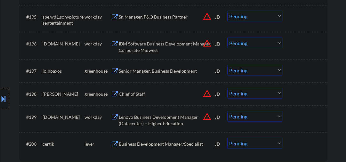
click at [183, 74] on div "Senior Manager, Business Development" at bounding box center [167, 71] width 97 height 12
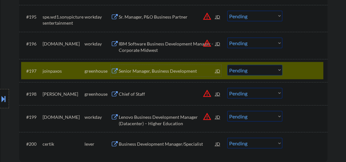
click at [262, 74] on select "Choose an option... Pending Applied Excluded (Questions) Excluded (Expired) Exc…" at bounding box center [254, 70] width 55 height 11
click at [227, 65] on select "Choose an option... Pending Applied Excluded (Questions) Excluded (Expired) Exc…" at bounding box center [254, 70] width 55 height 11
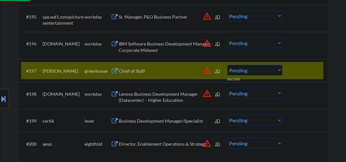
click at [137, 71] on div "Chief of Staff" at bounding box center [167, 71] width 97 height 6
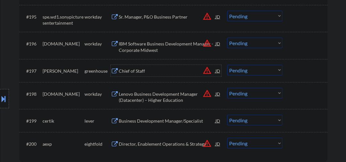
click at [147, 74] on div "Chief of Staff" at bounding box center [167, 71] width 97 height 12
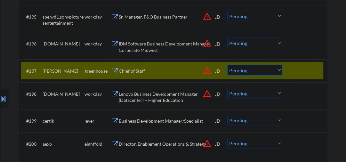
click at [244, 73] on select "Choose an option... Pending Applied Excluded (Questions) Excluded (Expired) Exc…" at bounding box center [254, 70] width 55 height 11
click at [227, 65] on select "Choose an option... Pending Applied Excluded (Questions) Excluded (Expired) Exc…" at bounding box center [254, 70] width 55 height 11
select select ""pending""
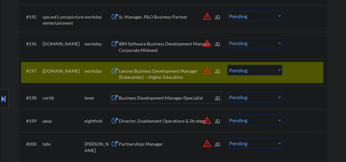
click at [151, 99] on div "Business Development Manager/Specialist" at bounding box center [167, 98] width 97 height 6
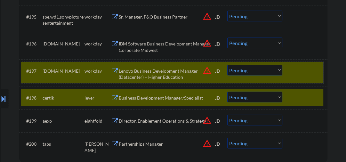
click at [301, 73] on div at bounding box center [305, 71] width 28 height 12
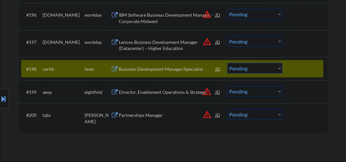
scroll to position [2687, 0]
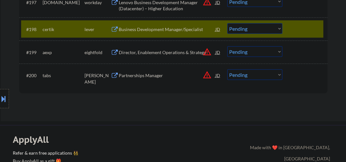
click at [154, 30] on div "Business Development Manager/Specialist" at bounding box center [167, 29] width 97 height 6
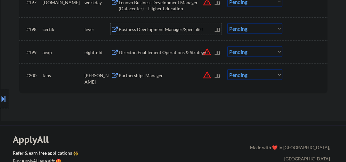
click at [145, 30] on div "Business Development Manager/Specialist" at bounding box center [167, 29] width 97 height 6
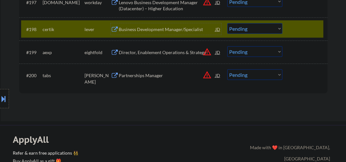
click at [155, 29] on div "Business Development Manager/Specialist" at bounding box center [167, 29] width 97 height 6
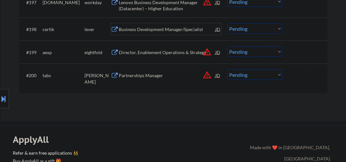
click at [244, 32] on select "Choose an option... Pending Applied Excluded (Questions) Excluded (Expired) Exc…" at bounding box center [254, 28] width 55 height 11
click at [227, 23] on select "Choose an option... Pending Applied Excluded (Questions) Excluded (Expired) Exc…" at bounding box center [254, 28] width 55 height 11
select select ""pending""
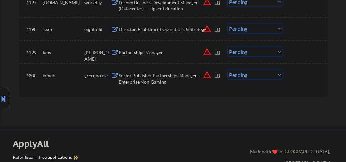
click at [136, 57] on div "Partnerships Manager" at bounding box center [167, 52] width 97 height 12
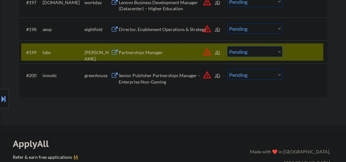
click at [142, 56] on div "Partnerships Manager" at bounding box center [167, 52] width 97 height 12
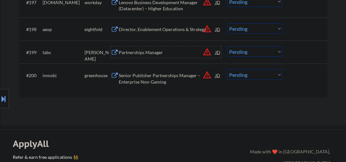
click at [242, 55] on select "Choose an option... Pending Applied Excluded (Questions) Excluded (Expired) Exc…" at bounding box center [254, 51] width 55 height 11
click at [227, 46] on select "Choose an option... Pending Applied Excluded (Questions) Excluded (Expired) Exc…" at bounding box center [254, 51] width 55 height 11
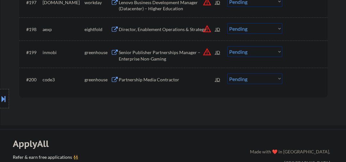
click at [147, 84] on div "Partnership Media Contractor" at bounding box center [167, 80] width 97 height 12
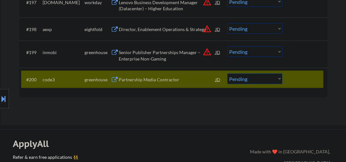
click at [291, 76] on div "#200 code3 greenhouse Partnership Media Contractor JD warning_amber Choose an o…" at bounding box center [172, 79] width 302 height 17
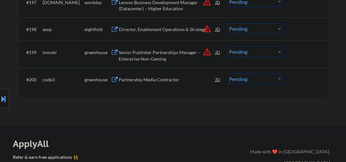
click at [173, 53] on div "Senior Publisher Partnerships Manager – Enterprise Non-Gaming" at bounding box center [167, 55] width 97 height 12
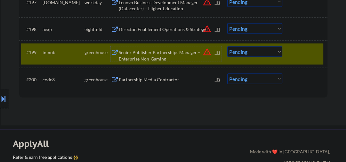
click at [243, 50] on select "Choose an option... Pending Applied Excluded (Questions) Excluded (Expired) Exc…" at bounding box center [254, 51] width 55 height 11
click at [227, 46] on select "Choose an option... Pending Applied Excluded (Questions) Excluded (Expired) Exc…" at bounding box center [254, 51] width 55 height 11
click at [147, 82] on div "Partnership Media Contractor" at bounding box center [167, 79] width 97 height 6
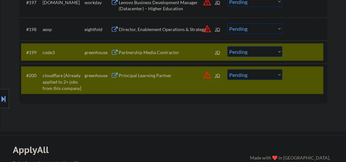
click at [293, 69] on div at bounding box center [305, 75] width 28 height 12
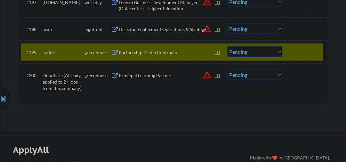
click at [248, 54] on select "Choose an option... Pending Applied Excluded (Questions) Excluded (Expired) Exc…" at bounding box center [254, 51] width 55 height 11
click at [227, 46] on select "Choose an option... Pending Applied Excluded (Questions) Excluded (Expired) Exc…" at bounding box center [254, 51] width 55 height 11
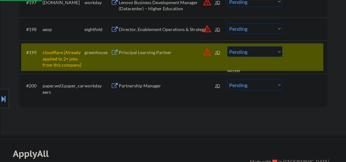
click at [254, 51] on select "Choose an option... Pending Applied Excluded (Questions) Excluded (Expired) Exc…" at bounding box center [254, 51] width 55 height 11
click at [227, 46] on select "Choose an option... Pending Applied Excluded (Questions) Excluded (Expired) Exc…" at bounding box center [254, 51] width 55 height 11
select select ""pending""
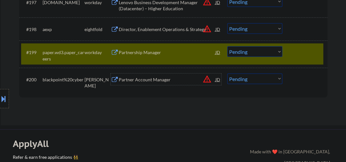
click at [164, 78] on div "Partner Account Manager" at bounding box center [167, 79] width 97 height 6
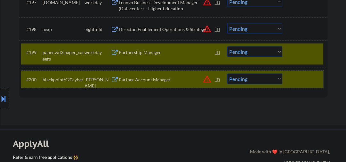
click at [302, 78] on div at bounding box center [305, 80] width 28 height 12
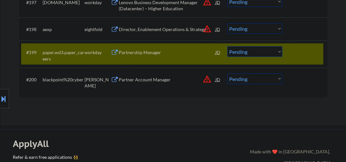
click at [295, 56] on div at bounding box center [305, 52] width 28 height 12
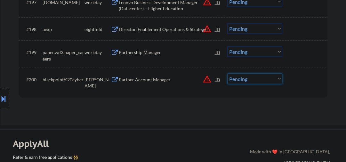
click at [269, 79] on select "Choose an option... Pending Applied Excluded (Questions) Excluded (Expired) Exc…" at bounding box center [254, 79] width 55 height 11
click at [227, 74] on select "Choose an option... Pending Applied Excluded (Questions) Excluded (Expired) Exc…" at bounding box center [254, 79] width 55 height 11
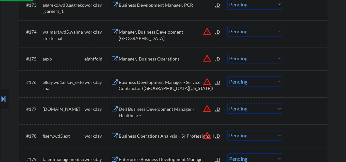
select select ""pending""
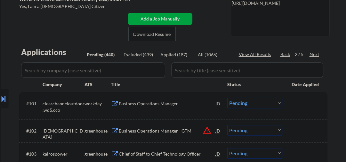
scroll to position [93, 0]
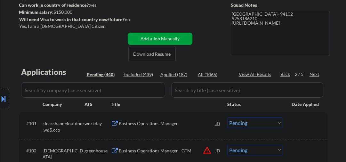
click at [308, 75] on div "2 / 5" at bounding box center [302, 74] width 15 height 6
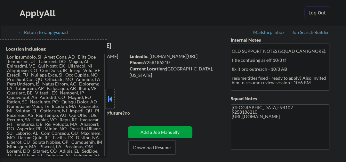
drag, startPoint x: 107, startPoint y: 93, endPoint x: 192, endPoint y: 95, distance: 85.1
click at [108, 93] on div at bounding box center [110, 98] width 9 height 19
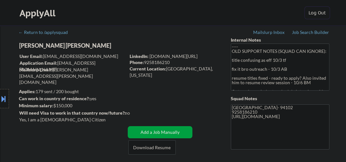
scroll to position [68, 0]
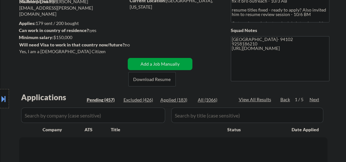
select select ""pending""
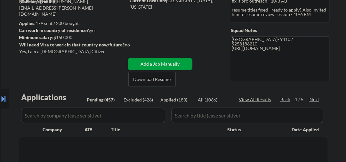
select select ""pending""
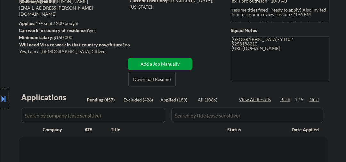
select select ""pending""
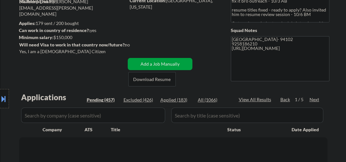
select select ""pending""
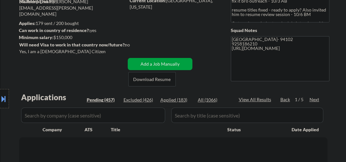
select select ""pending""
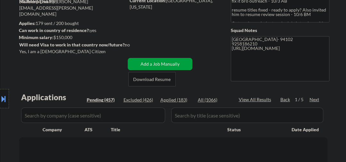
select select ""pending""
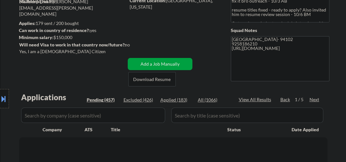
select select ""pending""
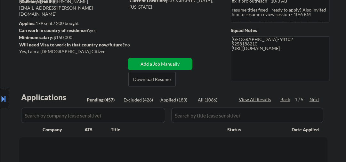
select select ""pending""
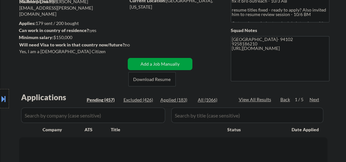
select select ""pending""
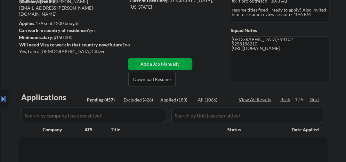
select select ""pending""
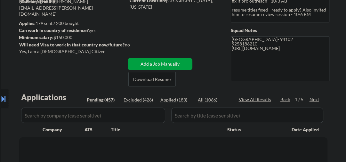
select select ""pending""
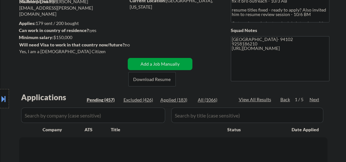
select select ""pending""
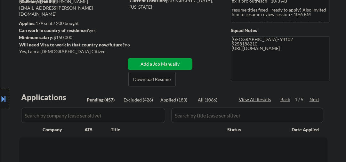
select select ""pending""
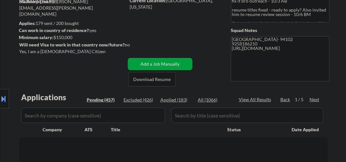
select select ""pending""
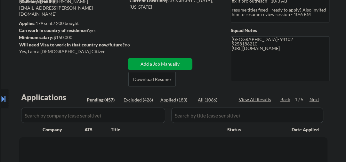
select select ""pending""
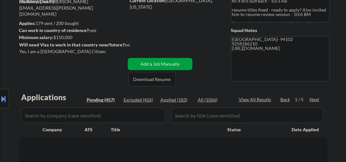
select select ""pending""
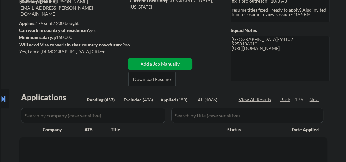
select select ""pending""
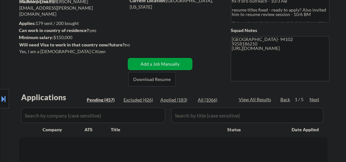
select select ""pending""
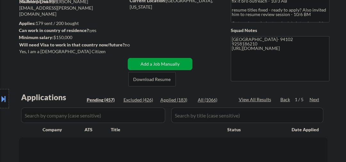
select select ""pending""
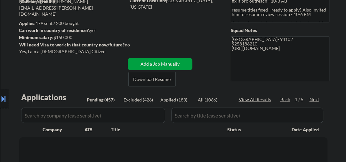
select select ""pending""
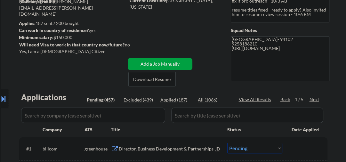
scroll to position [0, 0]
